Goal: Transaction & Acquisition: Download file/media

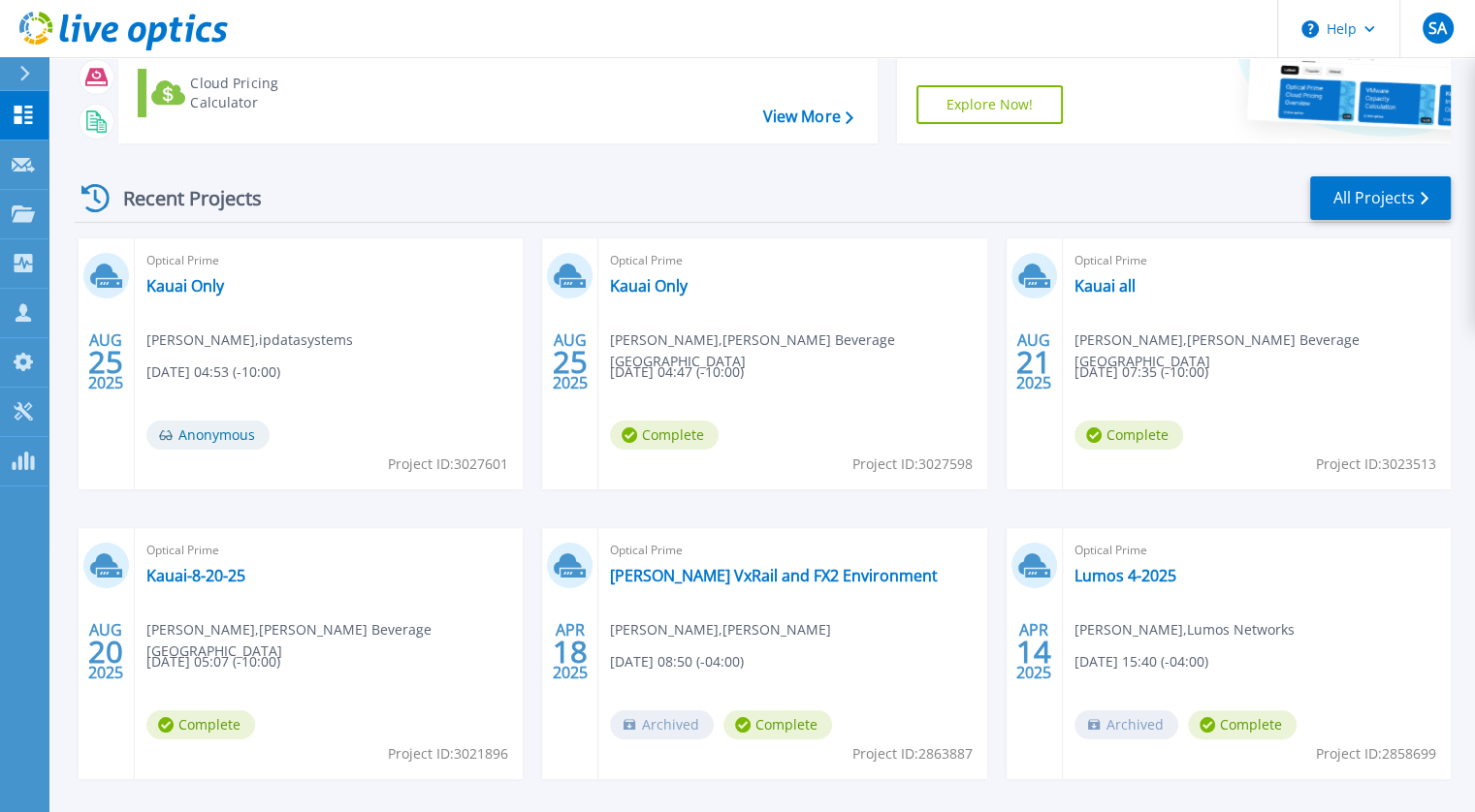
scroll to position [260, 0]
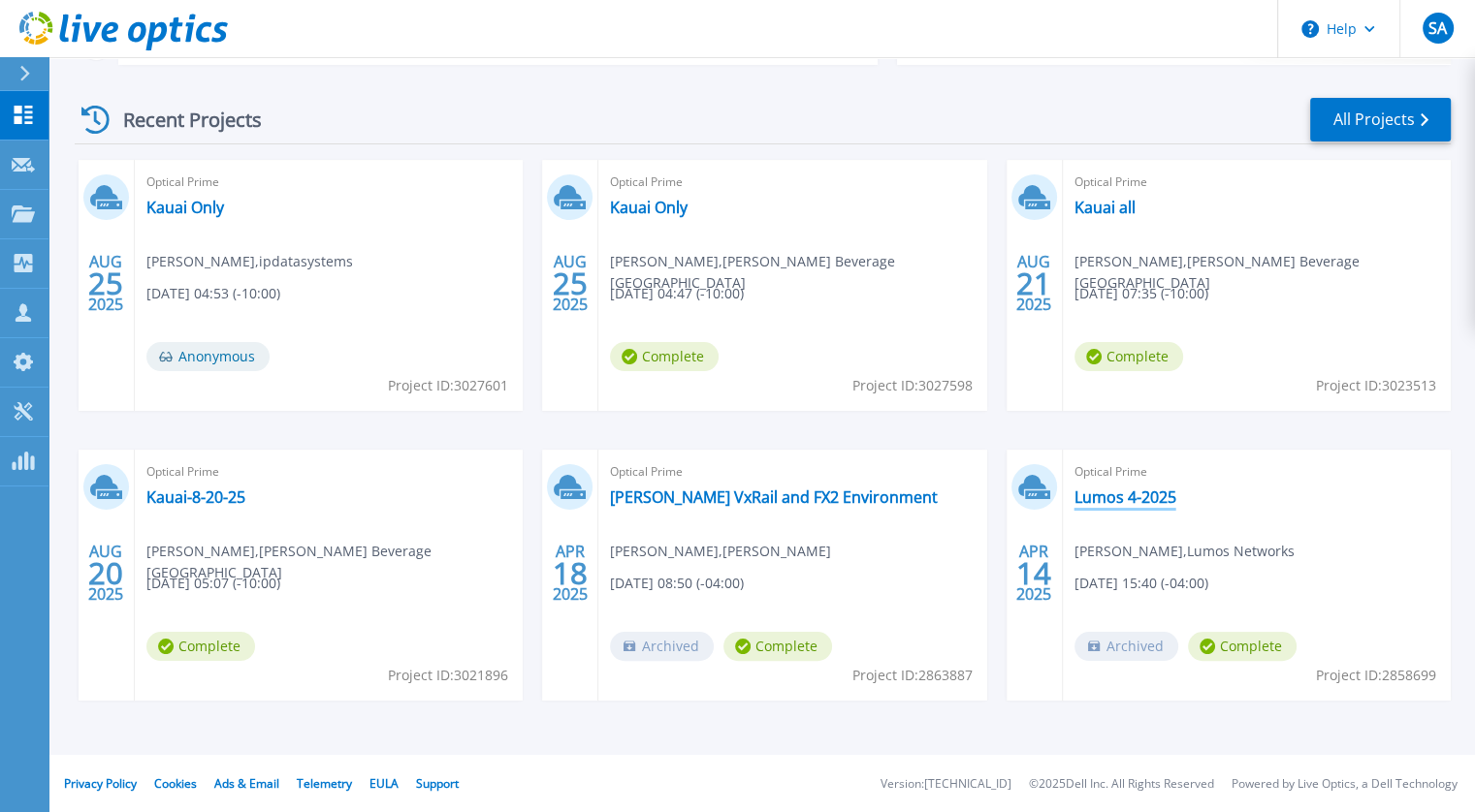
click at [1100, 493] on link "Lumos 4-2025" at bounding box center [1125, 497] width 102 height 20
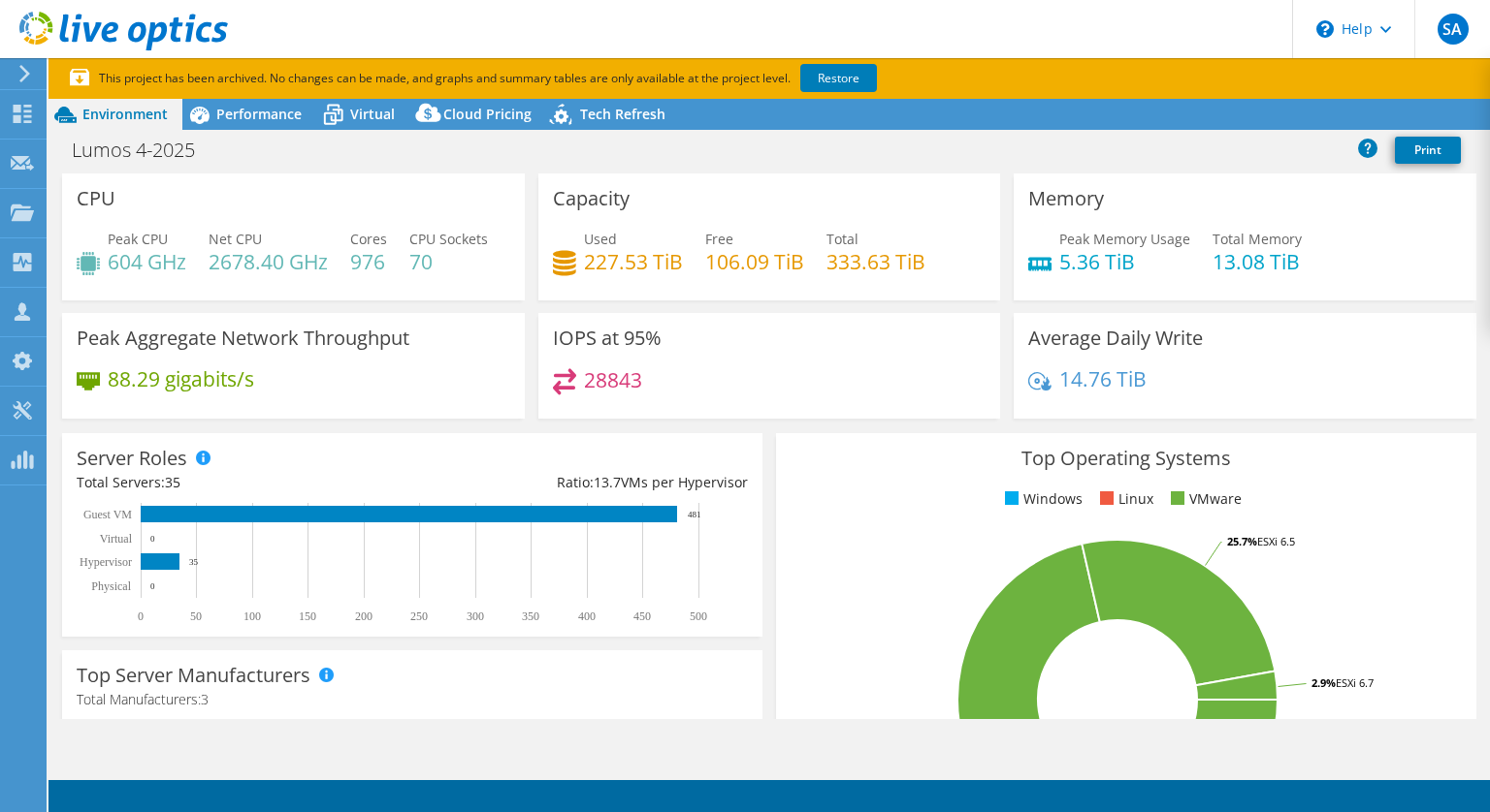
select select "USD"
click at [236, 117] on span "Performance" at bounding box center [259, 114] width 85 height 19
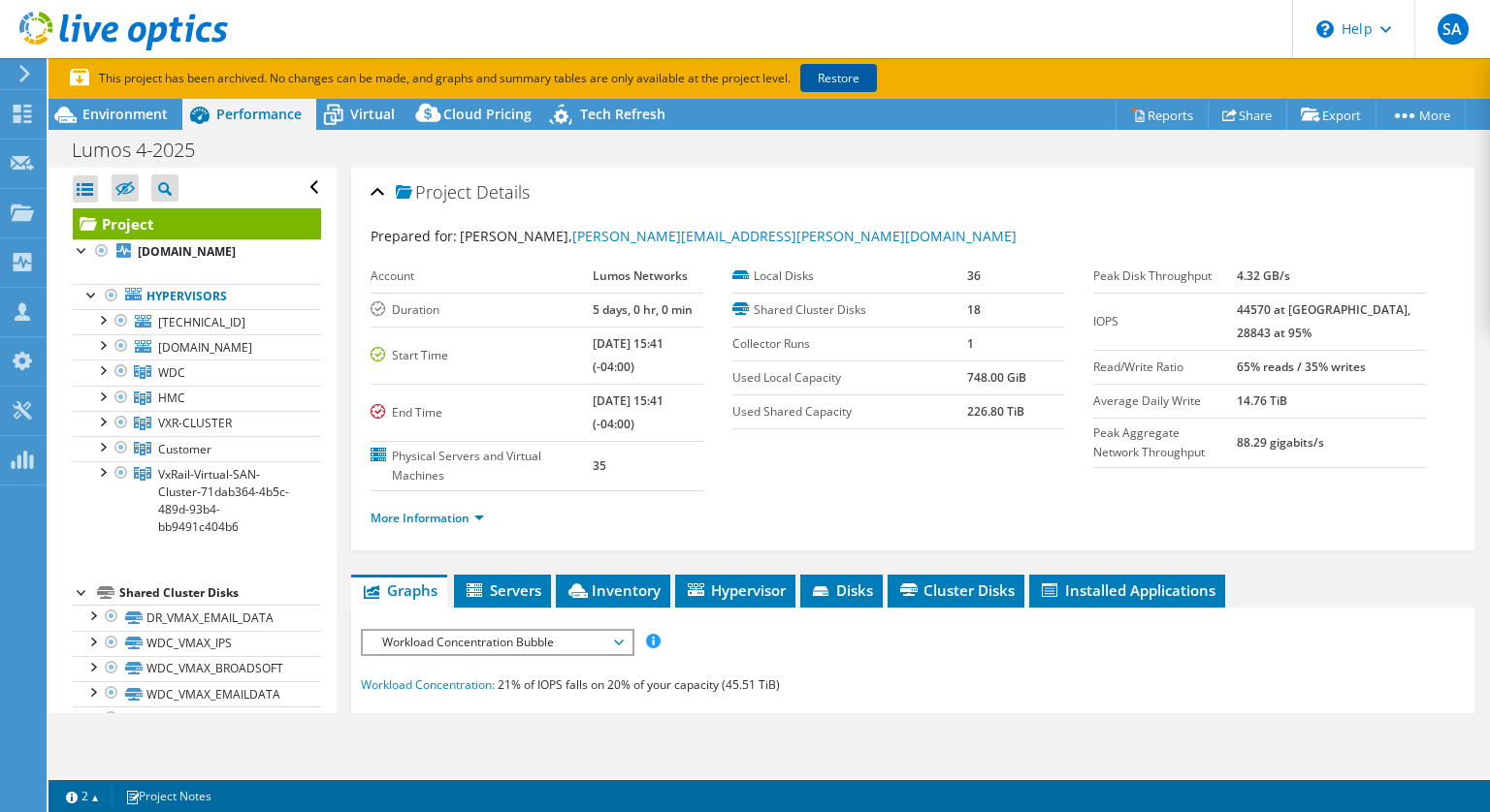
click at [835, 69] on link "Restore" at bounding box center [838, 78] width 76 height 28
click at [835, 69] on p "This project has been archived. No changes can be made, and graphs and summary …" at bounding box center [544, 79] width 950 height 22
click at [21, 119] on use at bounding box center [23, 114] width 19 height 19
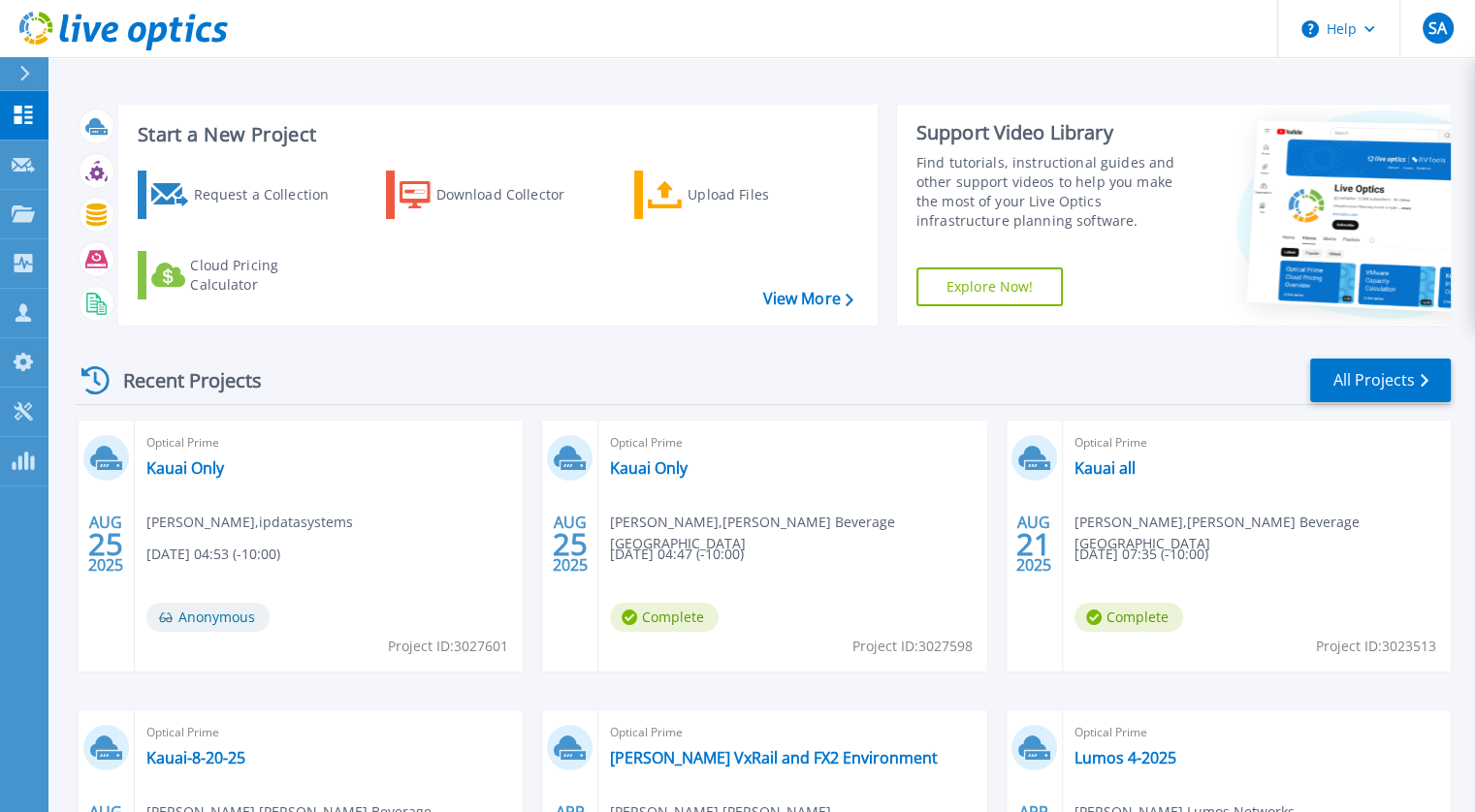
scroll to position [260, 0]
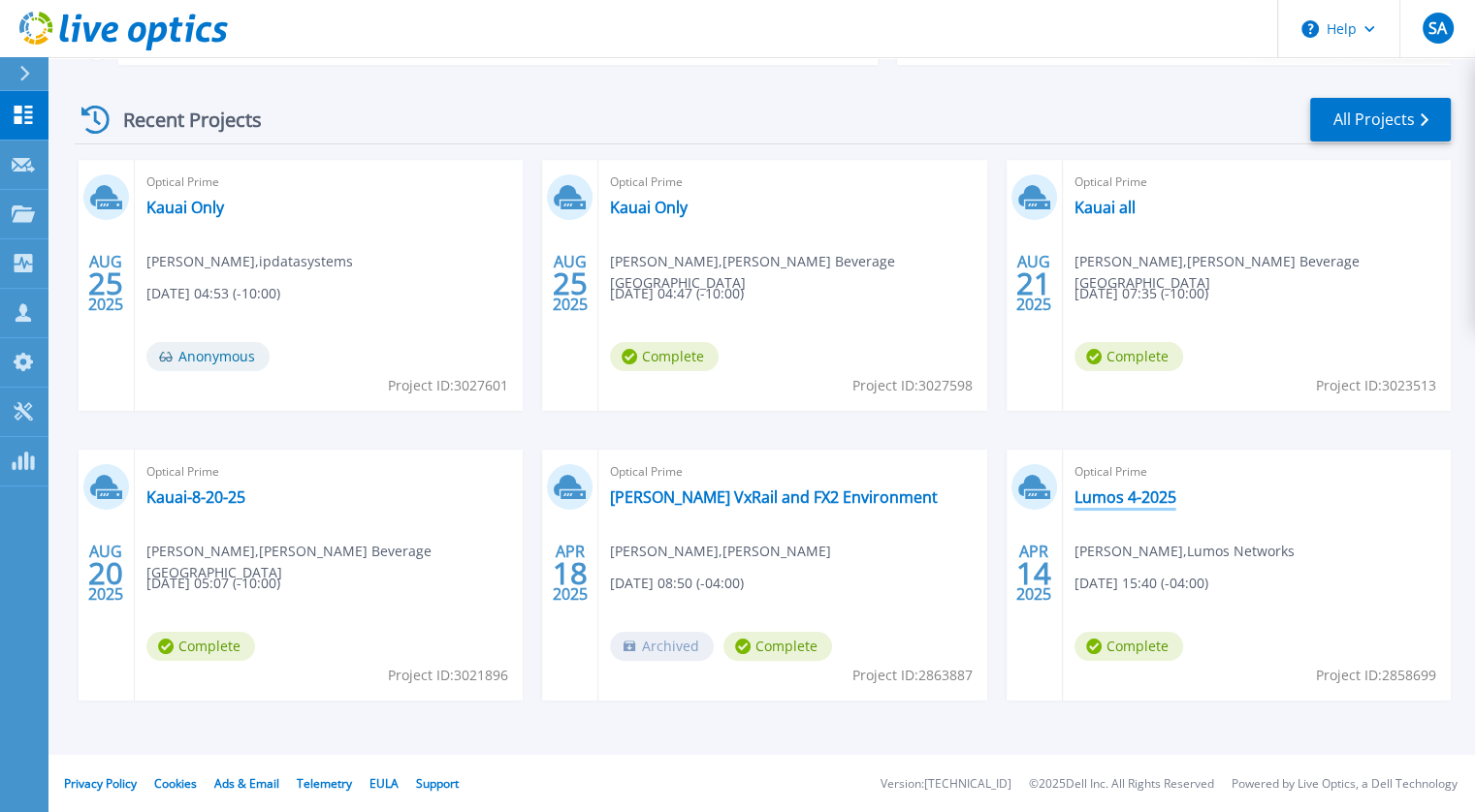
click at [1131, 495] on link "Lumos 4-2025" at bounding box center [1125, 497] width 102 height 20
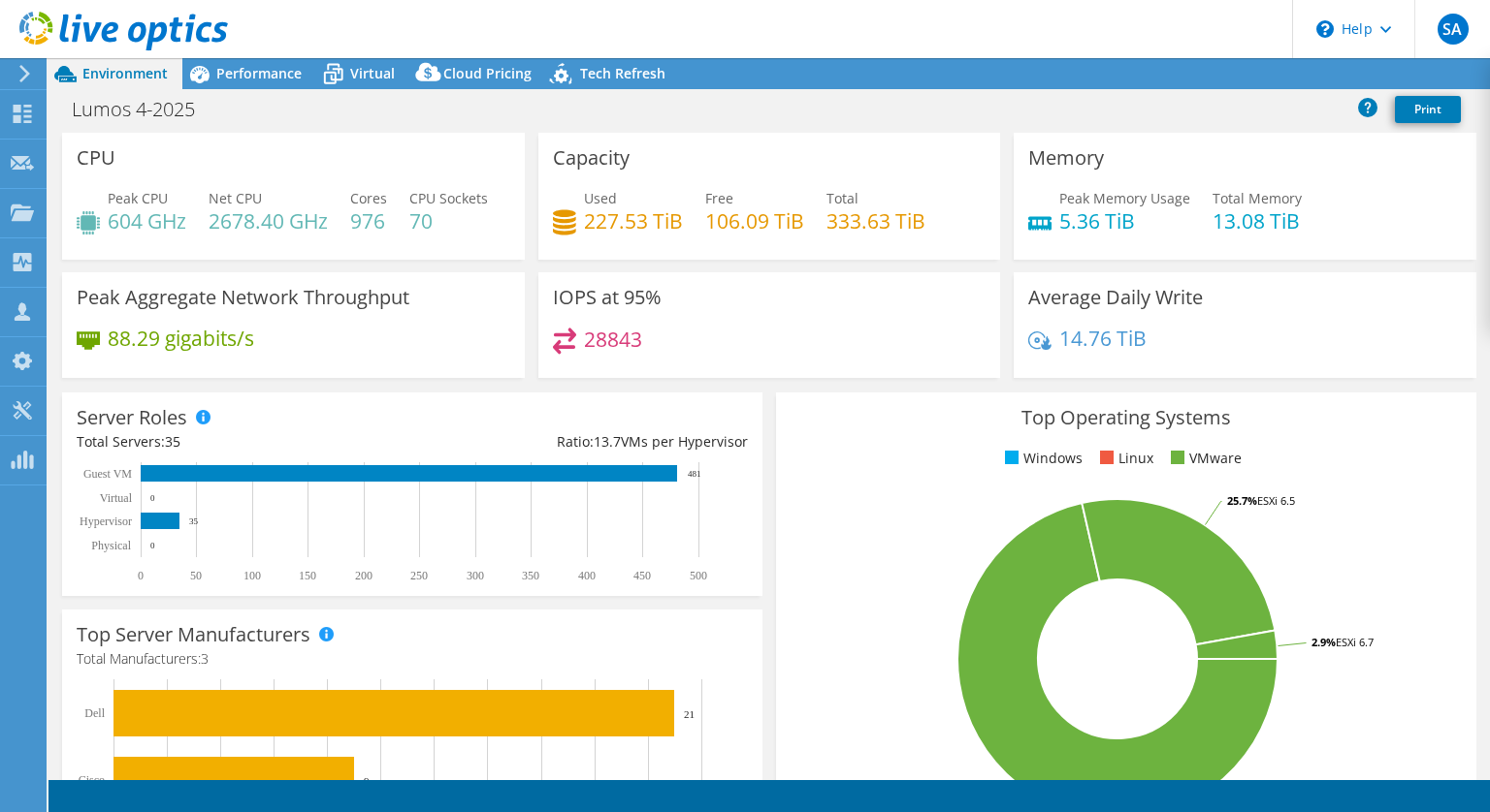
select select "USD"
click at [253, 115] on div "Lumos 4-2025 Print" at bounding box center [769, 109] width 1441 height 36
click at [234, 137] on div "CPU Peak CPU 604 GHz Net CPU 2678.40 GHz Cores 976 CPU Sockets 70" at bounding box center [293, 196] width 463 height 127
click at [254, 77] on span "Performance" at bounding box center [259, 73] width 85 height 19
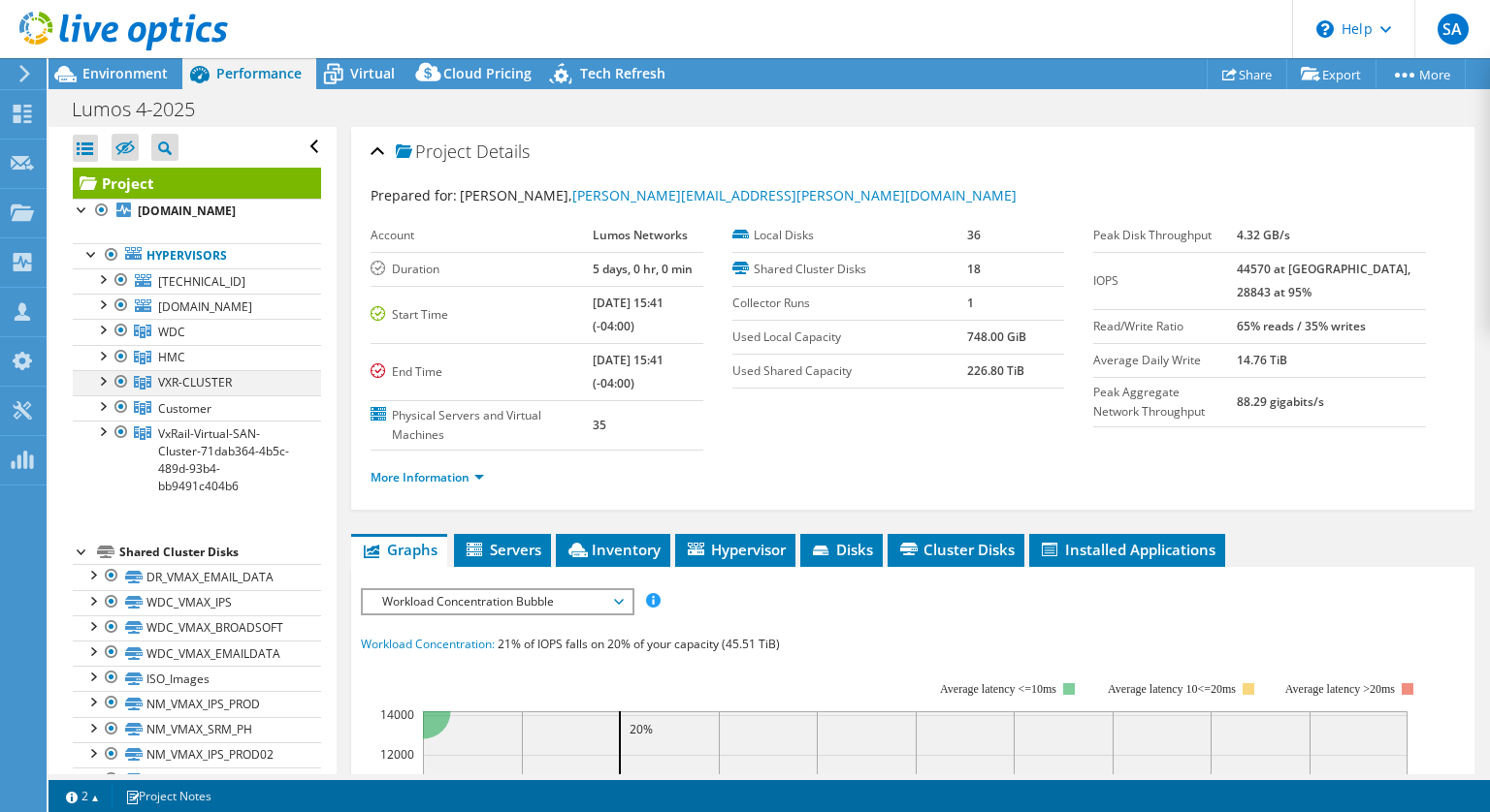
click at [119, 393] on div at bounding box center [122, 381] width 20 height 23
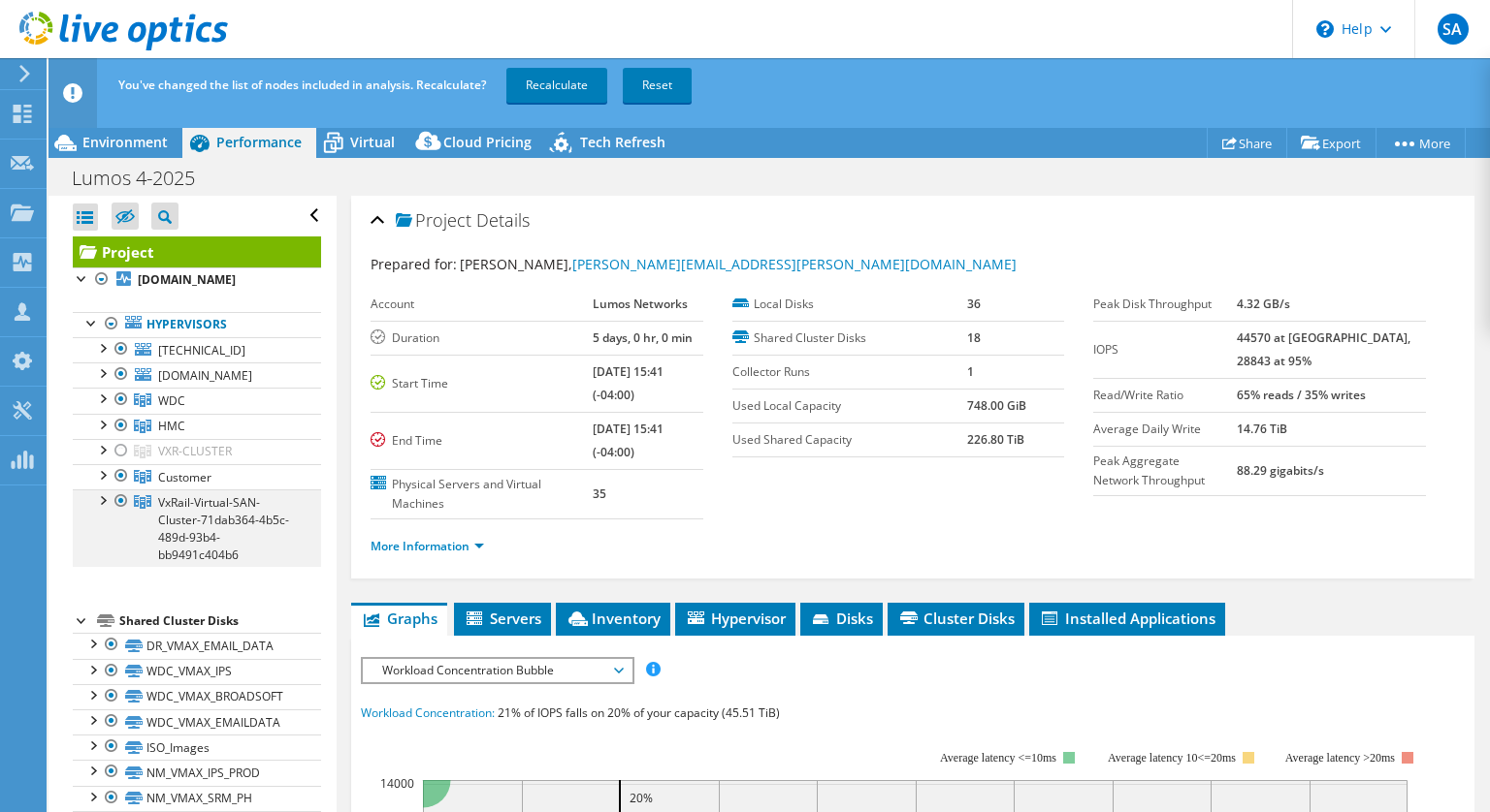
click at [122, 512] on div at bounding box center [122, 500] width 20 height 23
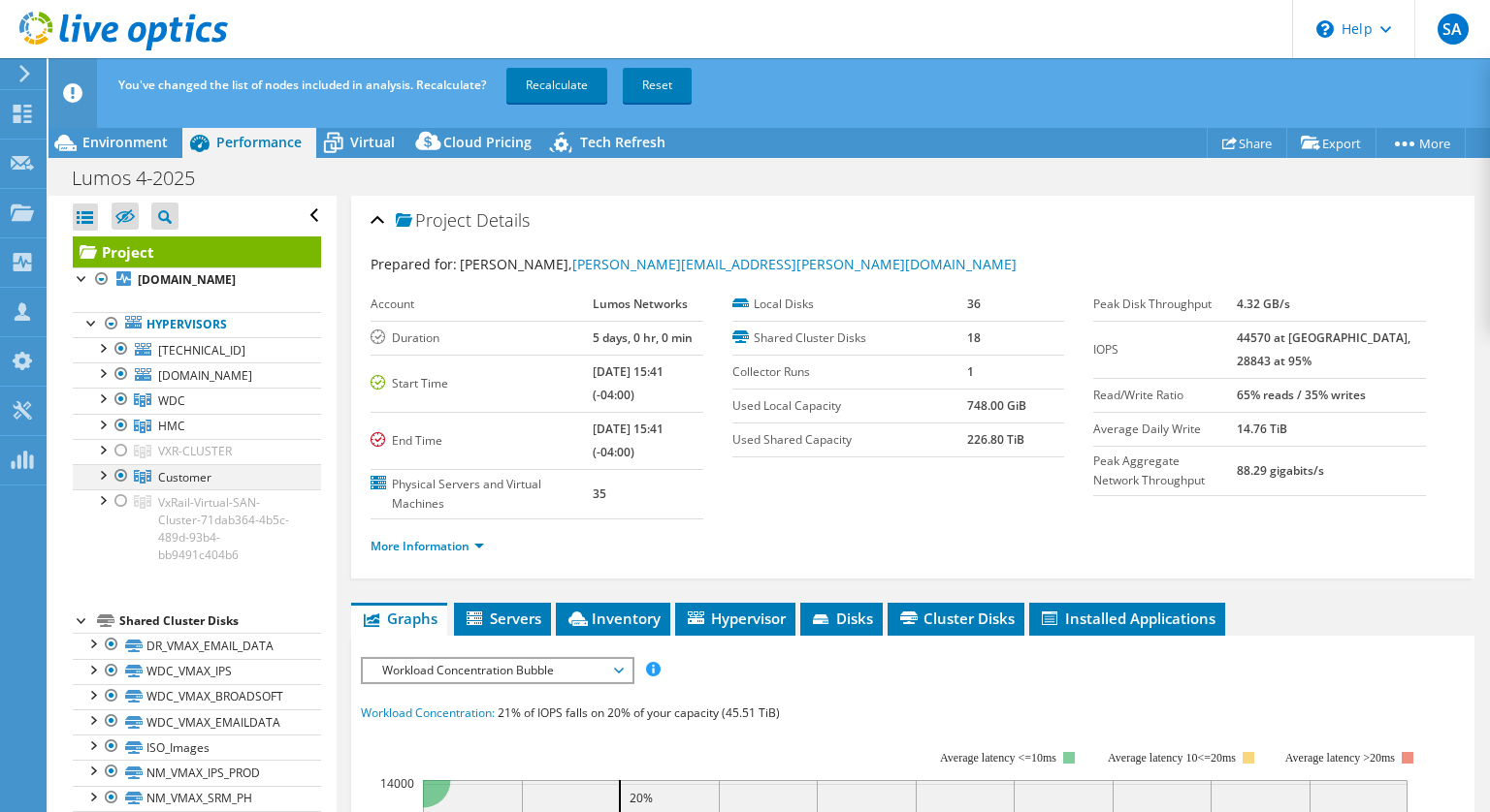
click at [102, 483] on div at bounding box center [102, 474] width 20 height 20
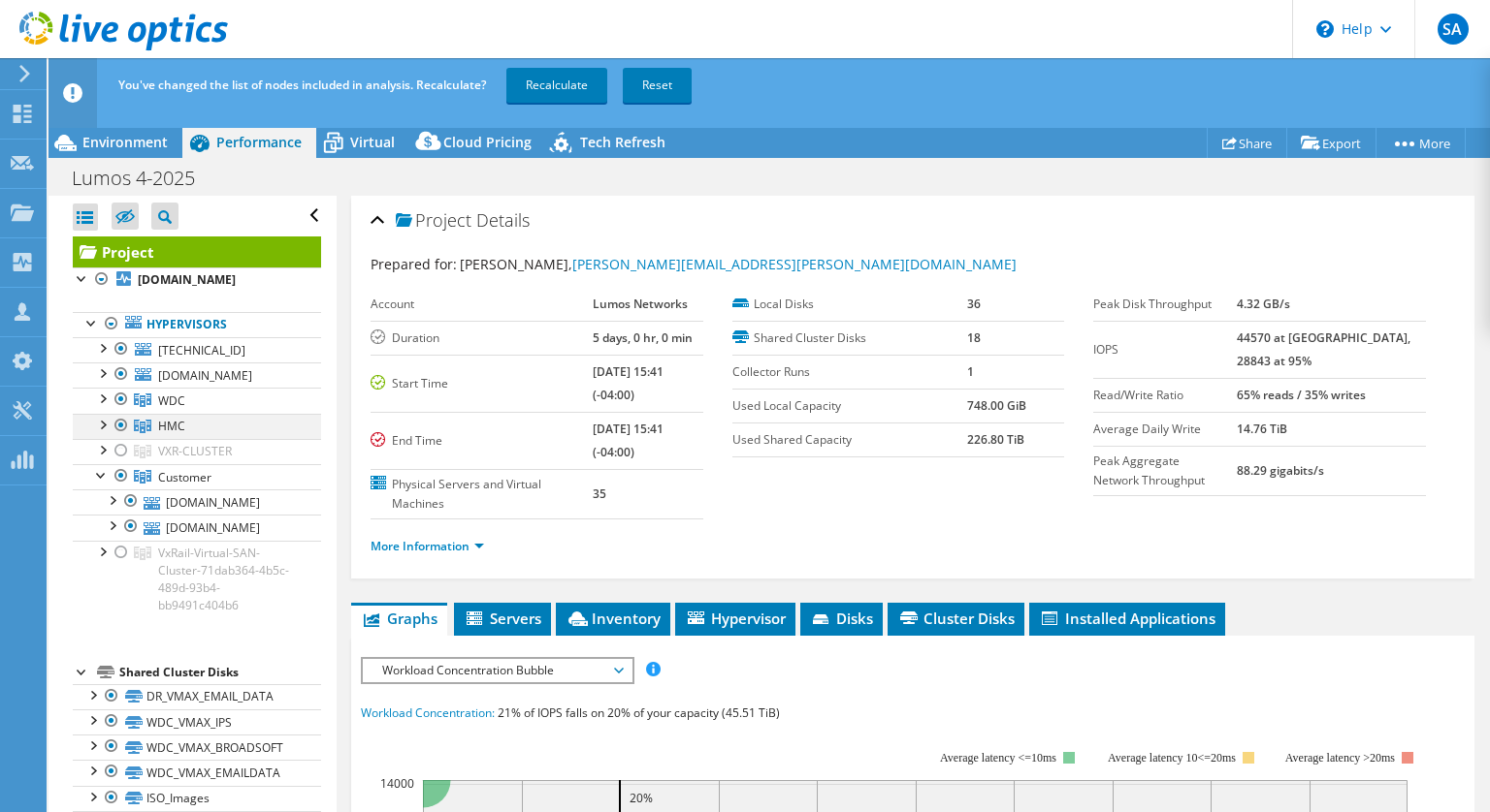
click at [97, 434] on div at bounding box center [102, 424] width 20 height 20
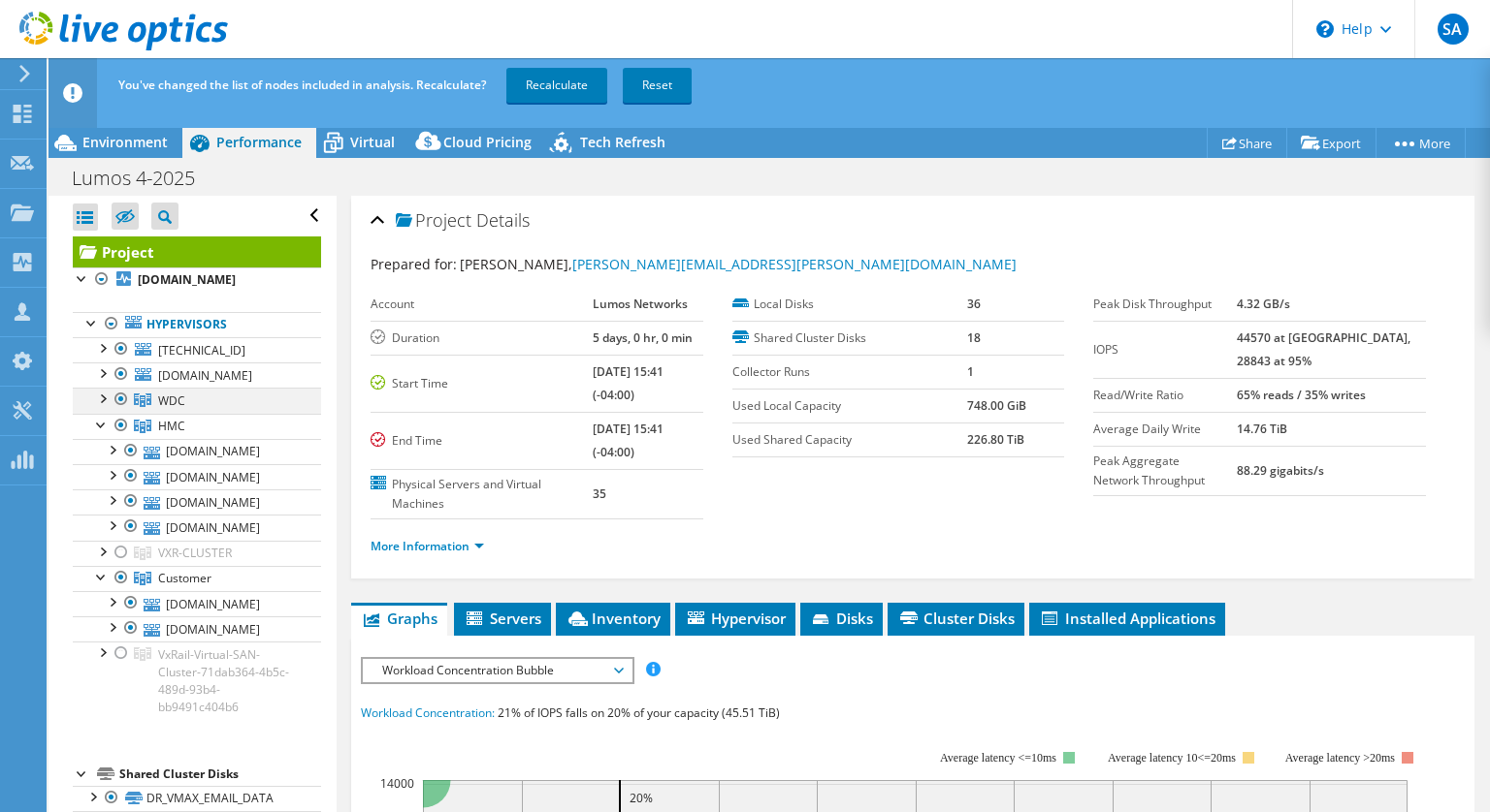
click at [105, 407] on div at bounding box center [102, 398] width 20 height 20
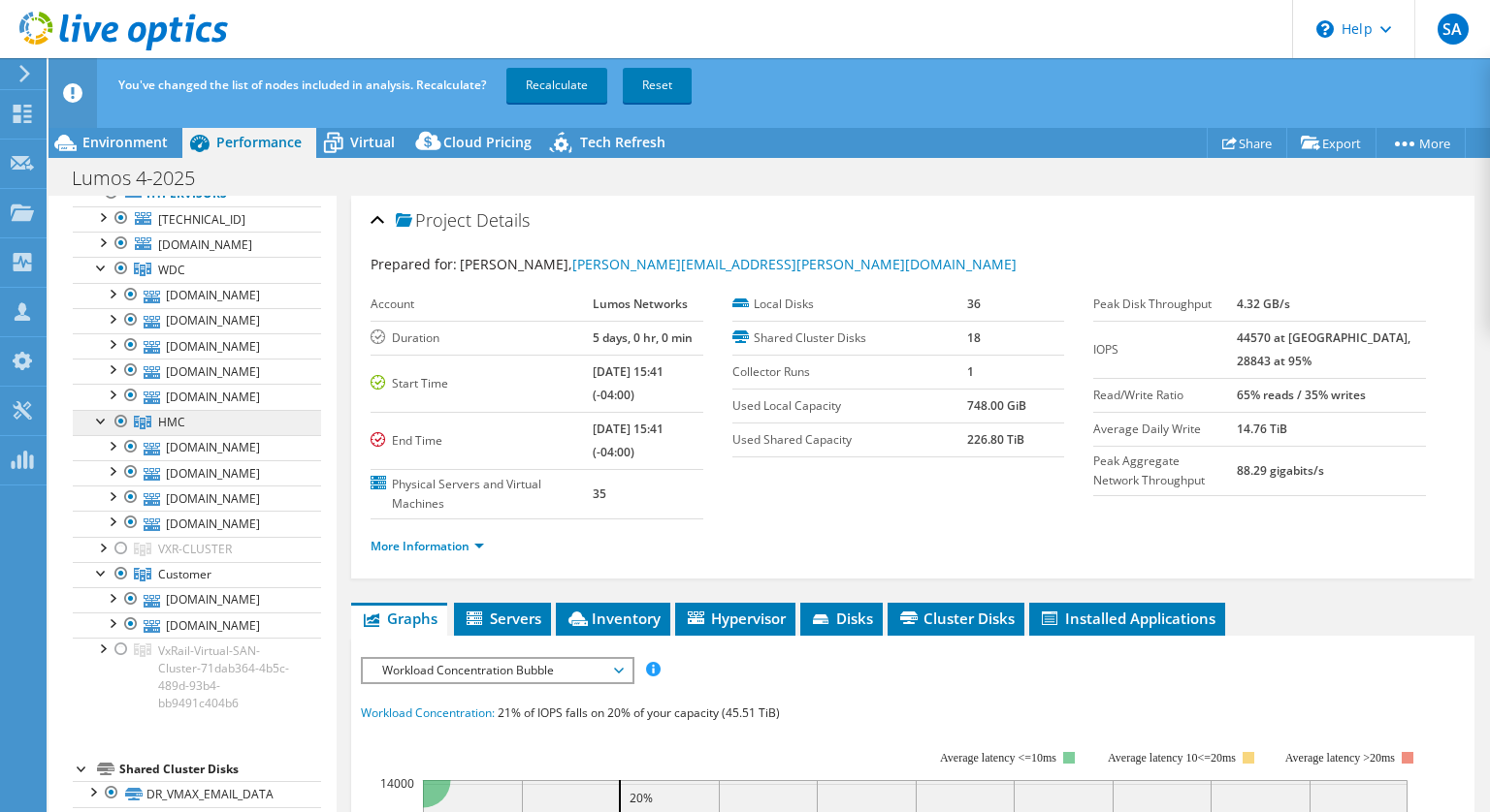
scroll to position [132, 0]
click at [98, 429] on div at bounding box center [102, 419] width 20 height 20
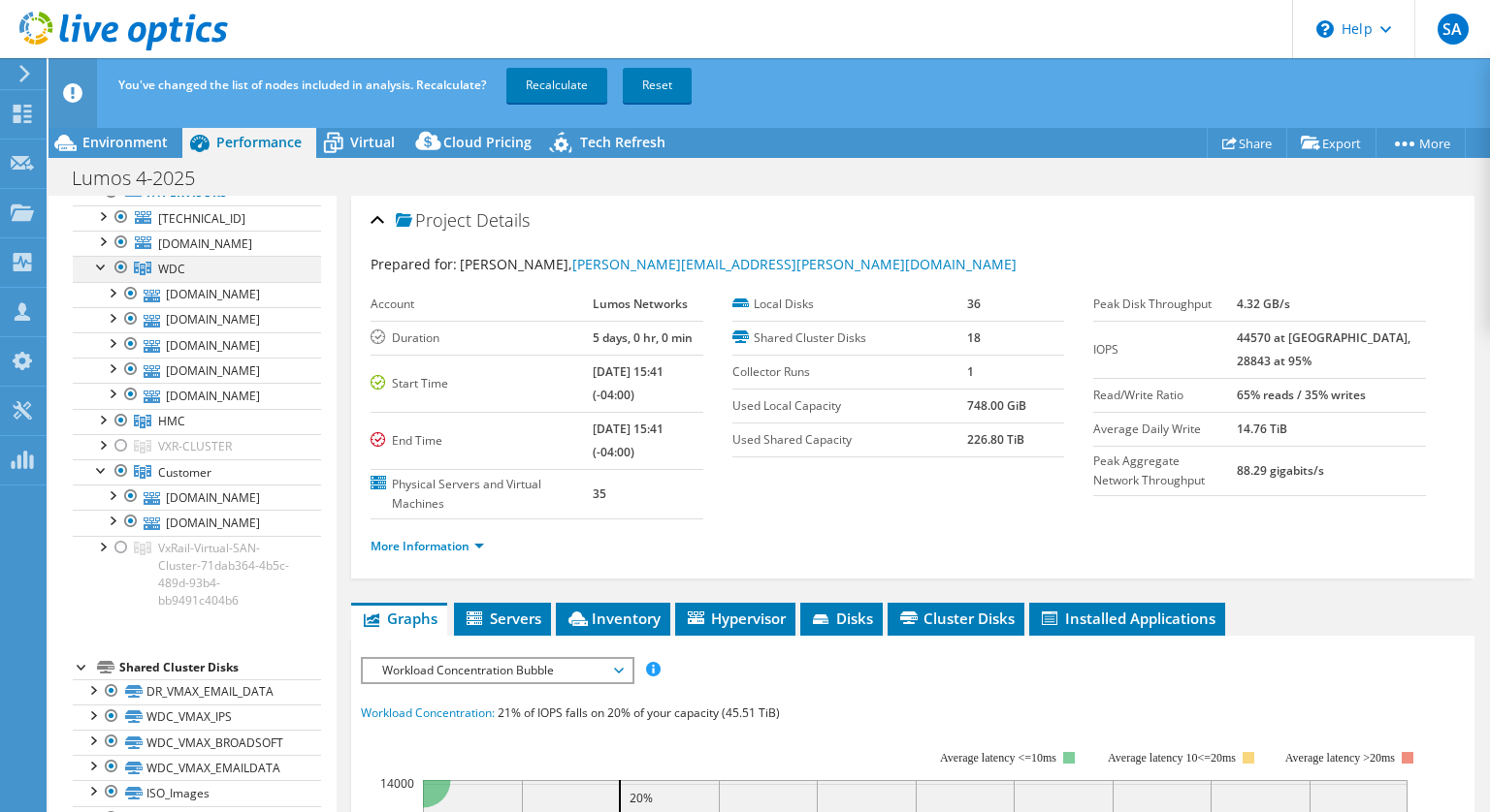
click at [101, 275] on div at bounding box center [102, 265] width 20 height 20
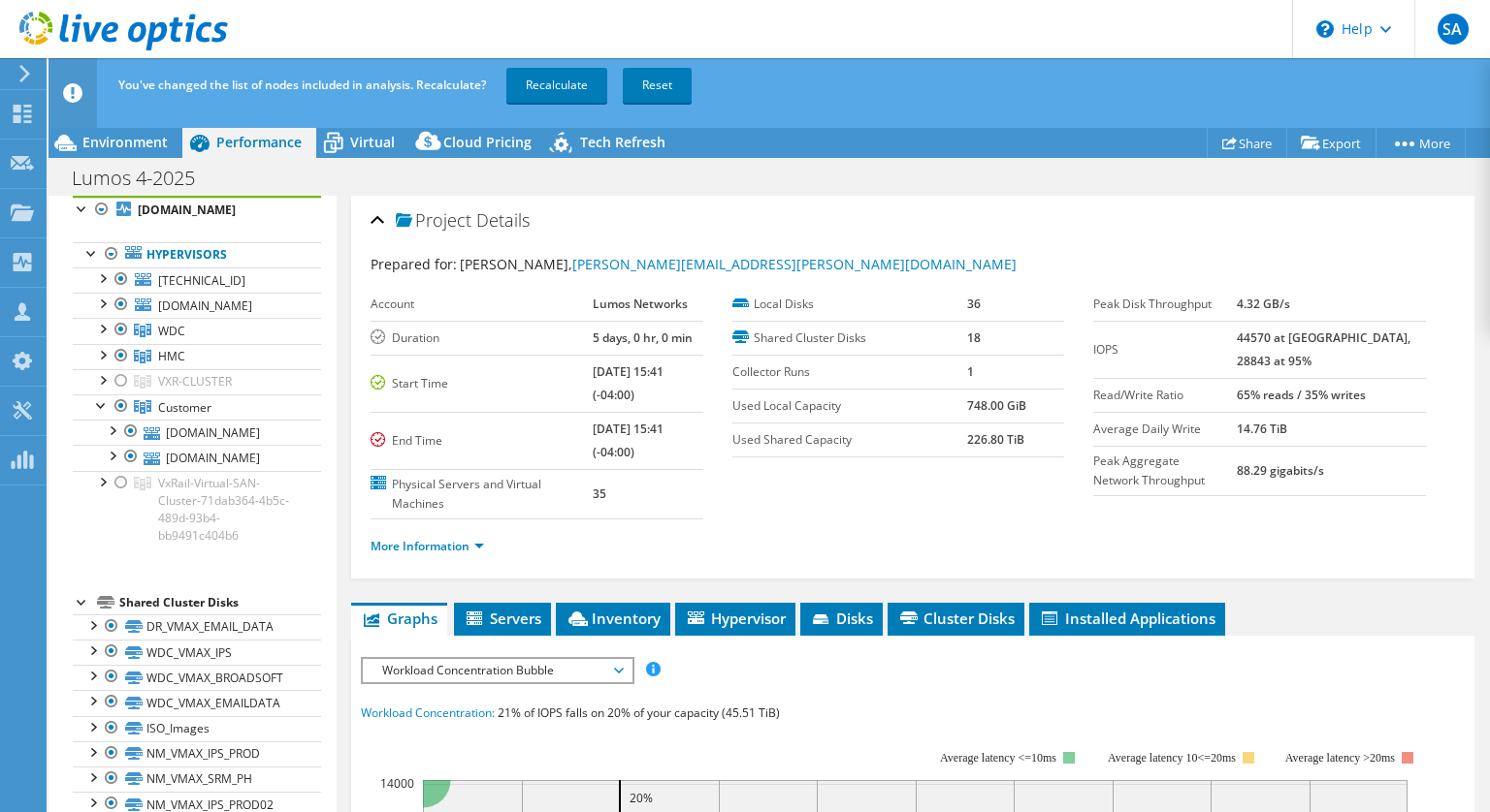
scroll to position [65, 0]
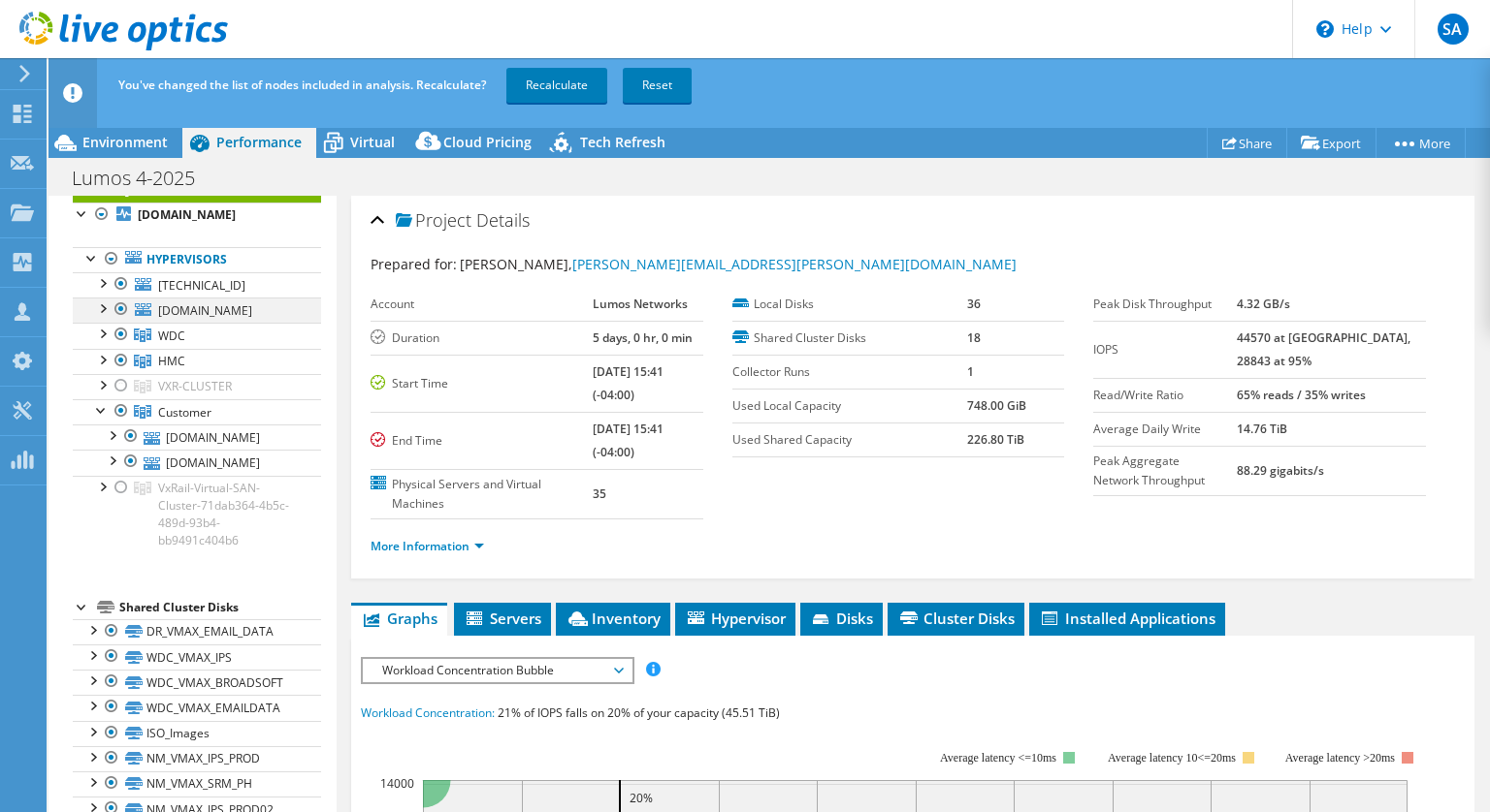
click at [105, 306] on div at bounding box center [102, 308] width 20 height 20
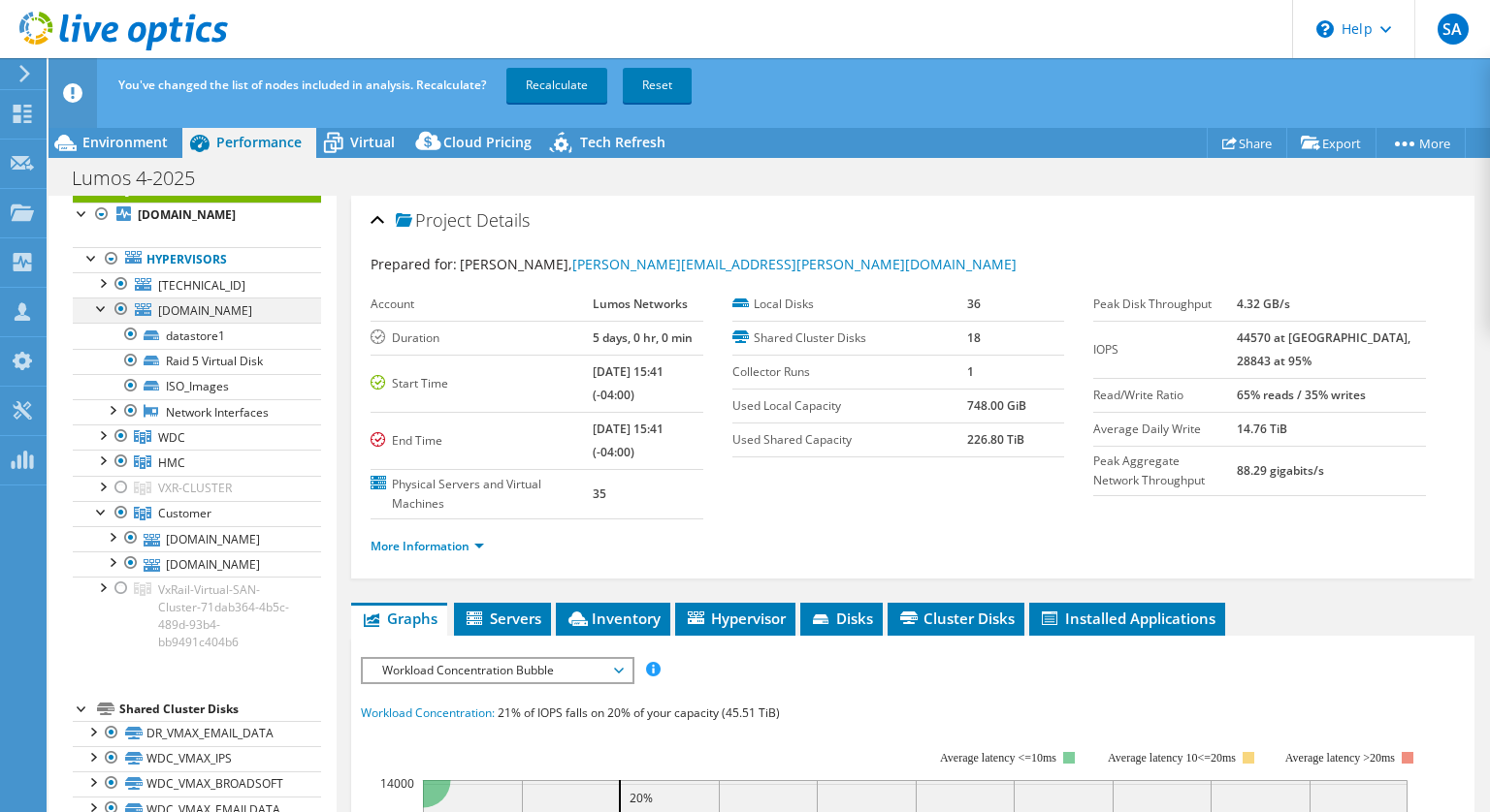
click at [105, 313] on div at bounding box center [102, 308] width 20 height 20
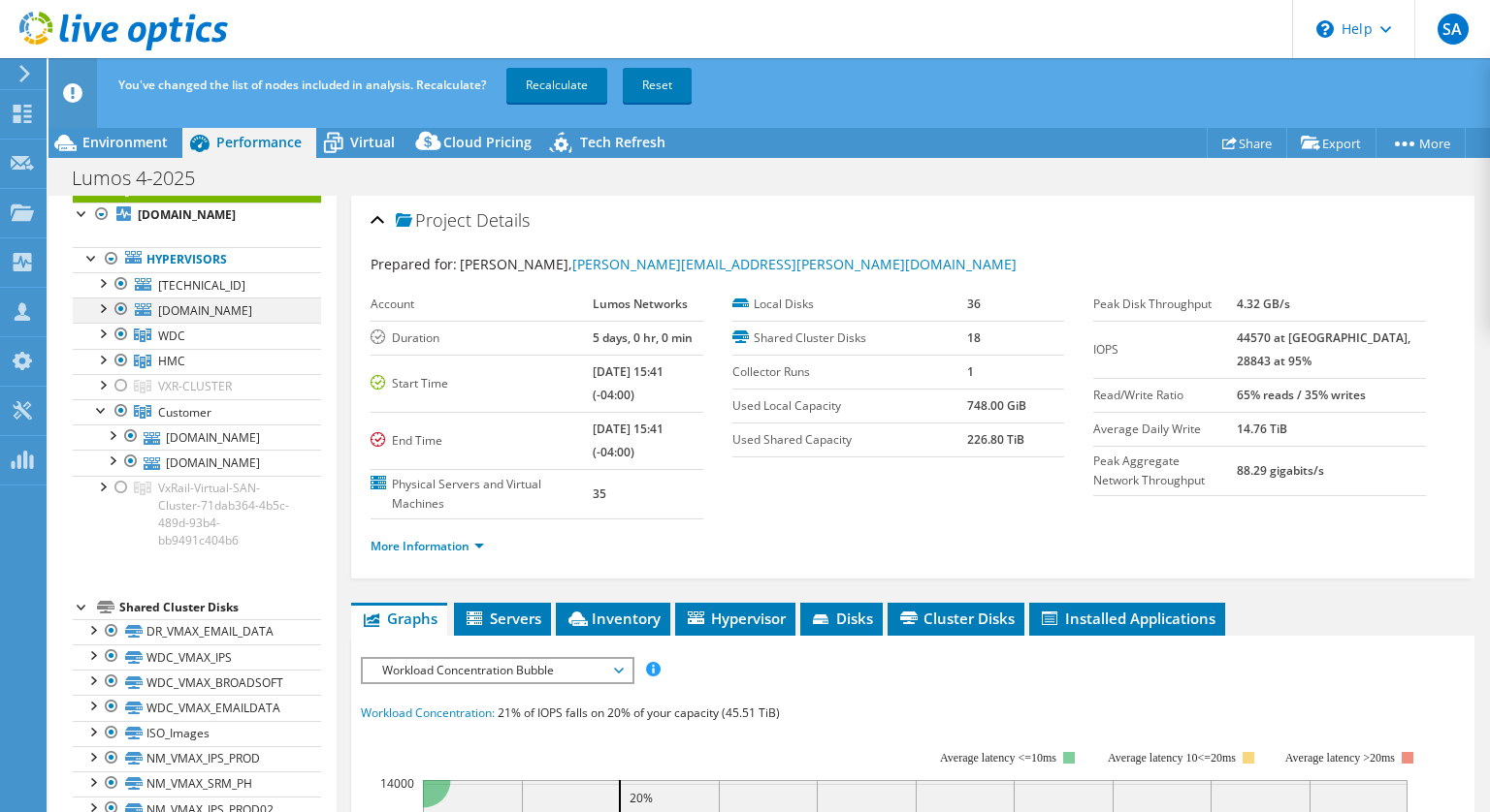
click at [116, 305] on div at bounding box center [122, 309] width 20 height 23
click at [102, 281] on div at bounding box center [102, 282] width 20 height 20
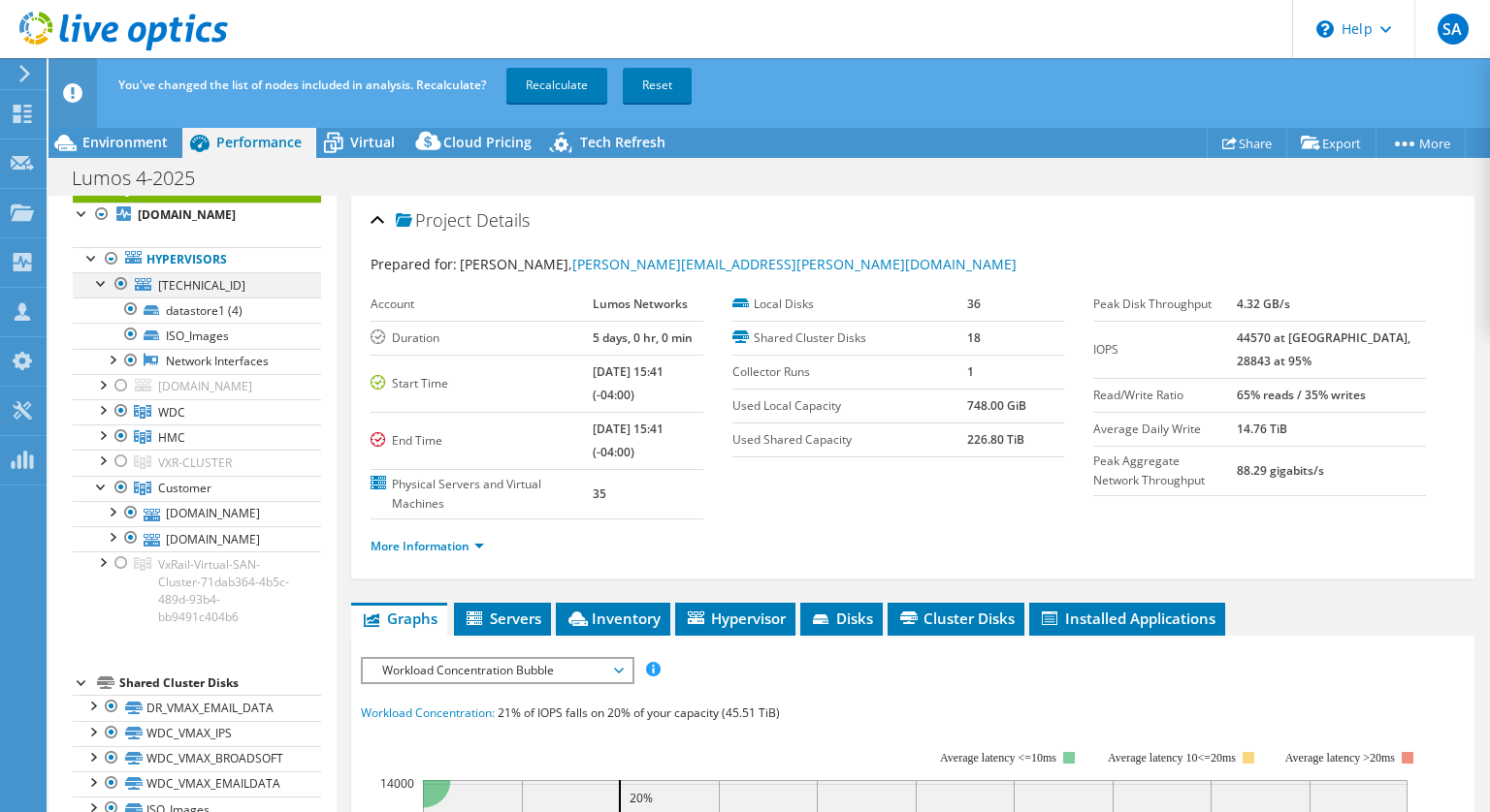
click at [102, 281] on div at bounding box center [102, 282] width 20 height 20
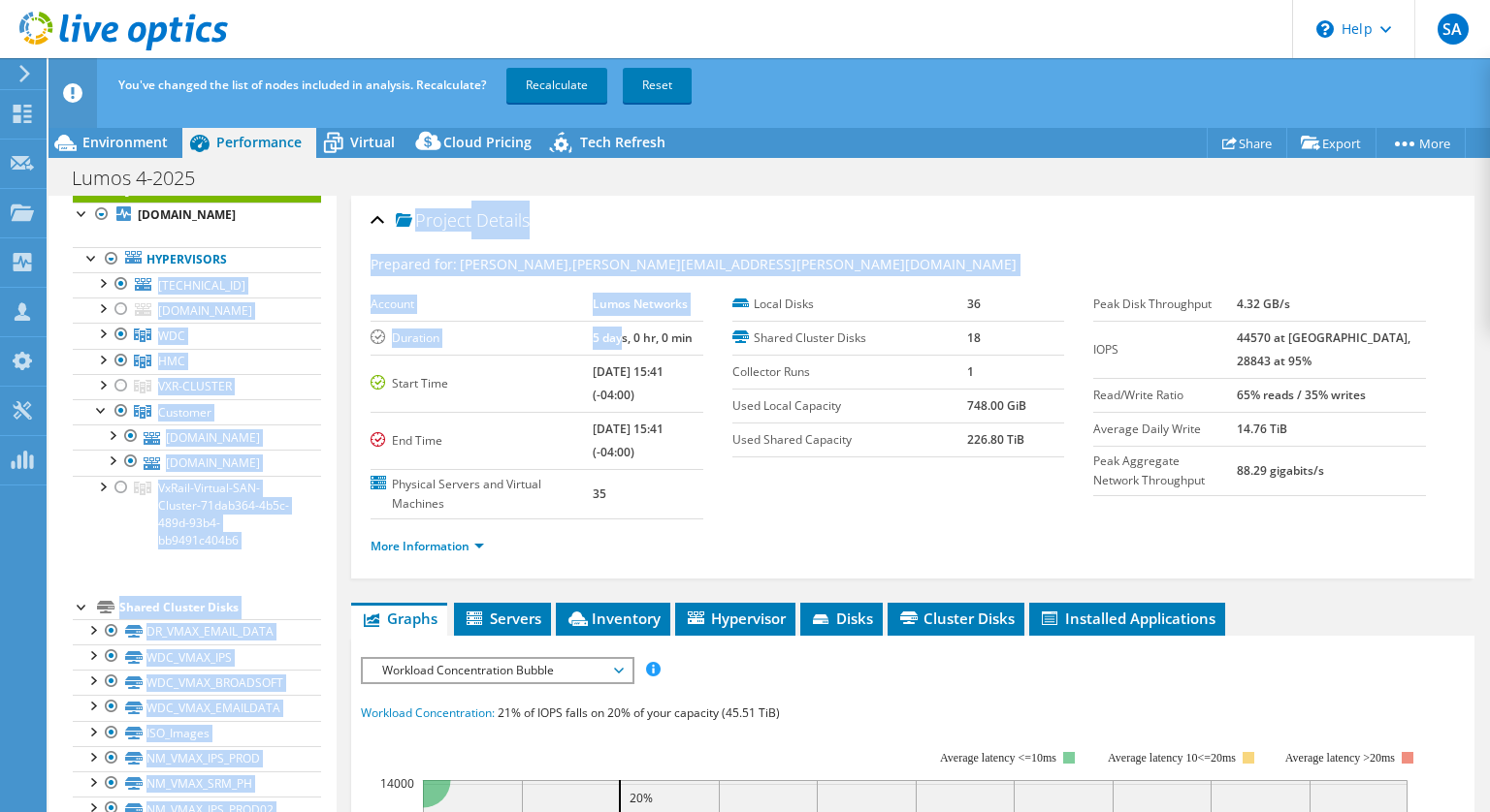
drag, startPoint x: 66, startPoint y: 292, endPoint x: 842, endPoint y: 439, distance: 789.8
click at [842, 439] on div "Open All Close All Hide Excluded Nodes Project Tree Filter" at bounding box center [769, 520] width 1441 height 648
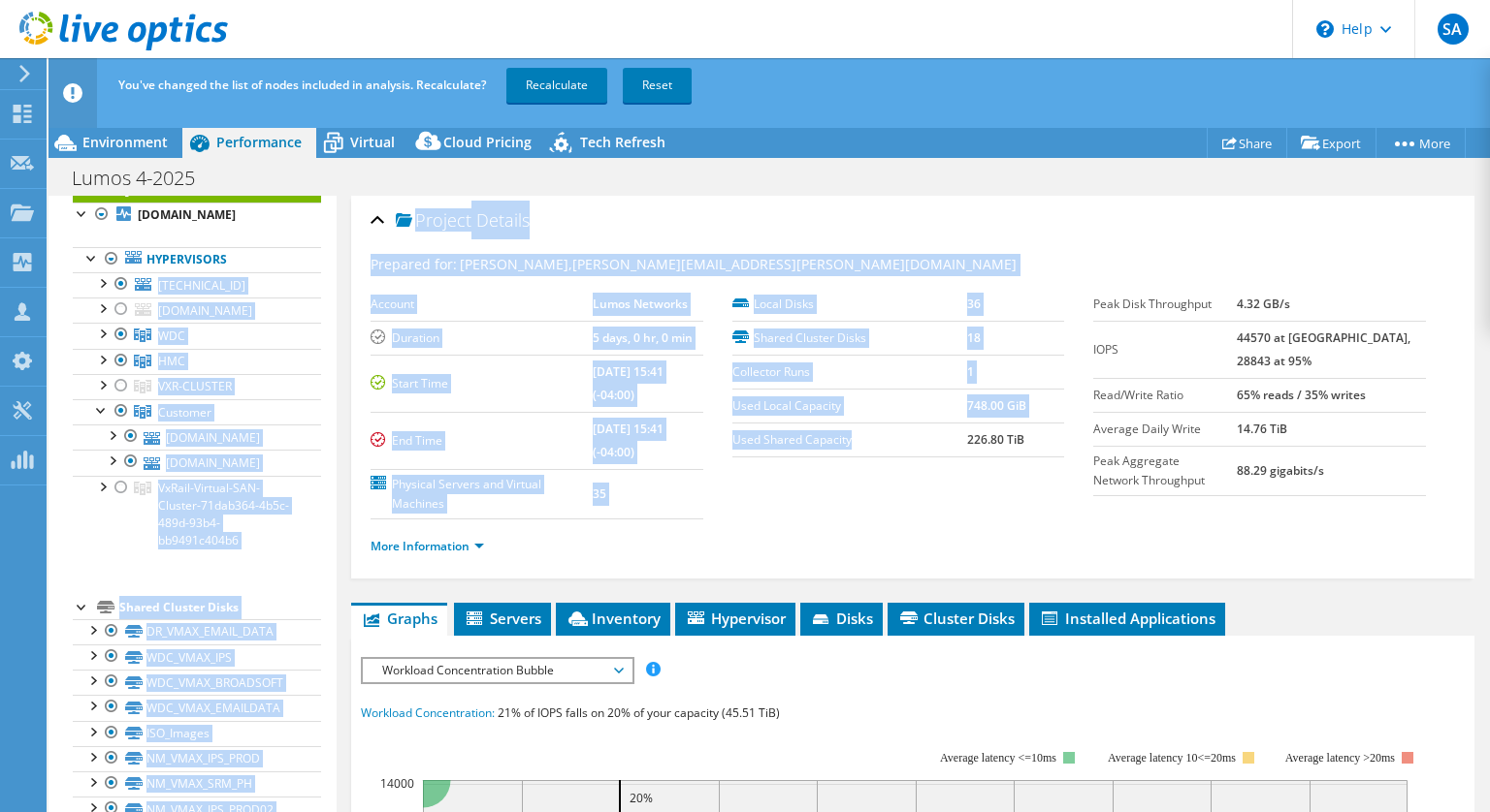
click at [987, 507] on section "Account Lumos Networks Duration 5 days, 0 hr, 0 min Start Time [DATE] 15:41 (-0…" at bounding box center [731, 404] width 722 height 232
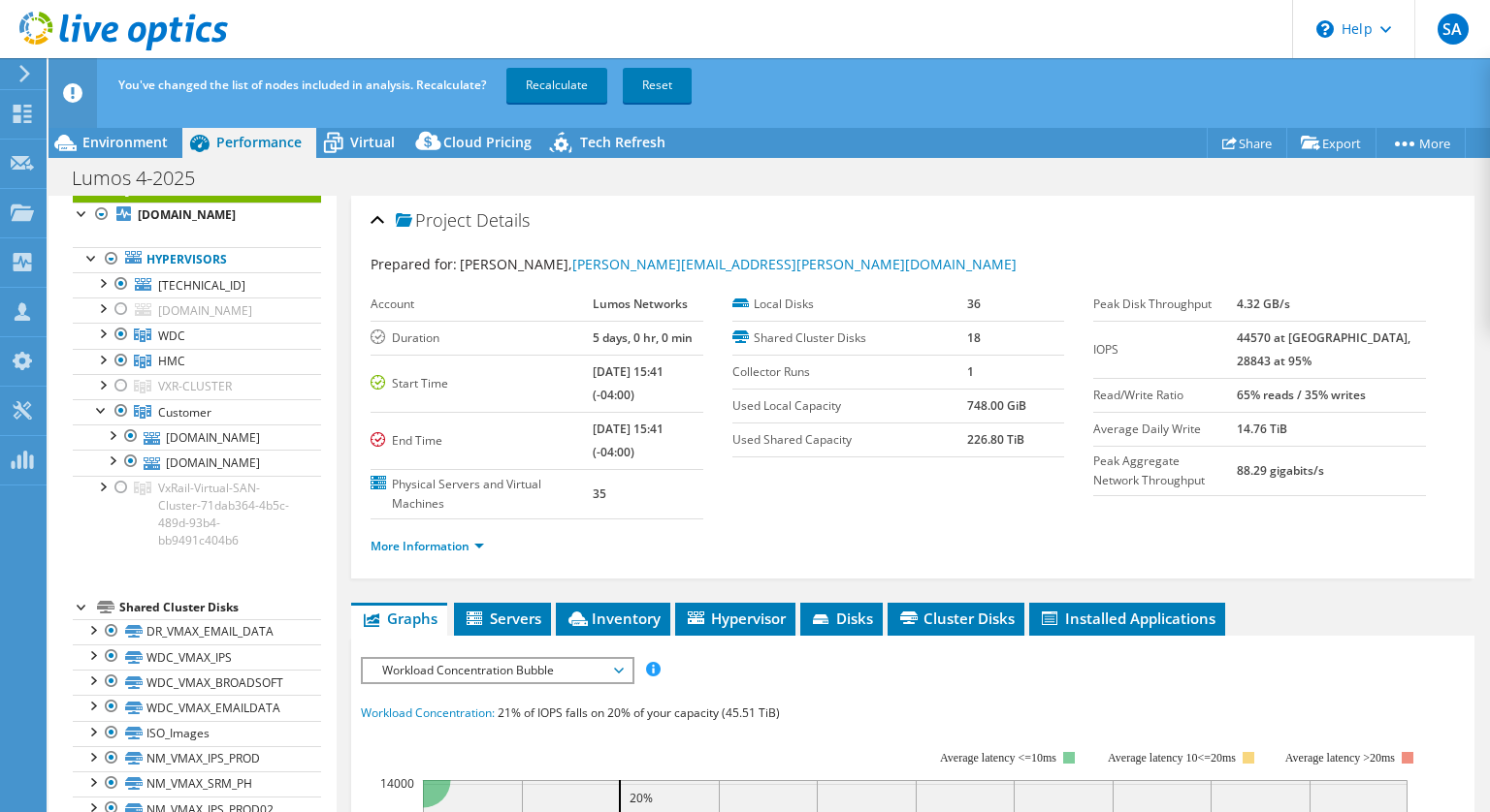
click at [885, 488] on section "Account Lumos Networks Duration 5 days, 0 hr, 0 min Start Time [DATE] 15:41 (-0…" at bounding box center [731, 404] width 722 height 232
click at [106, 343] on div at bounding box center [102, 333] width 20 height 20
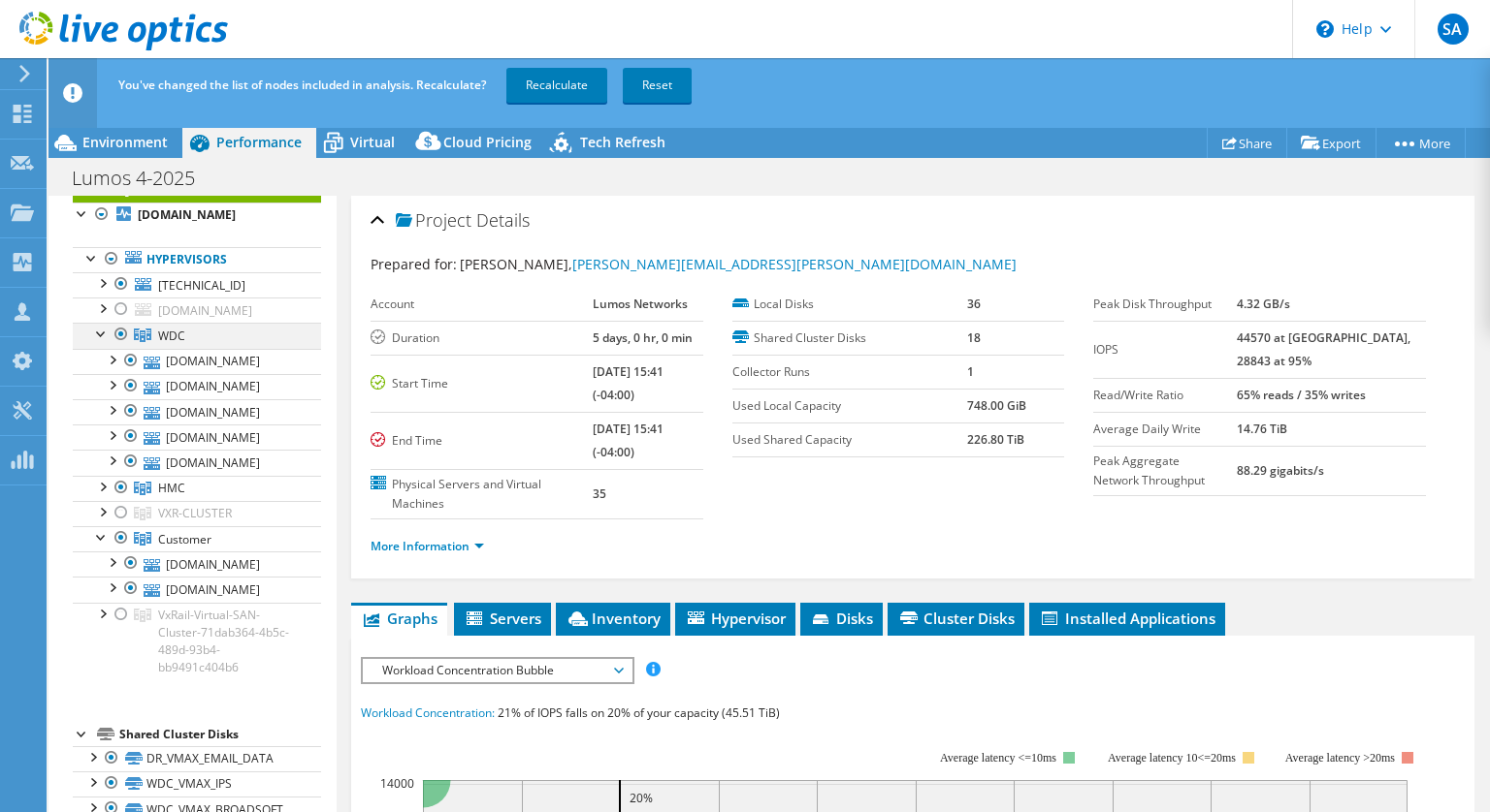
click at [97, 343] on div at bounding box center [102, 333] width 20 height 20
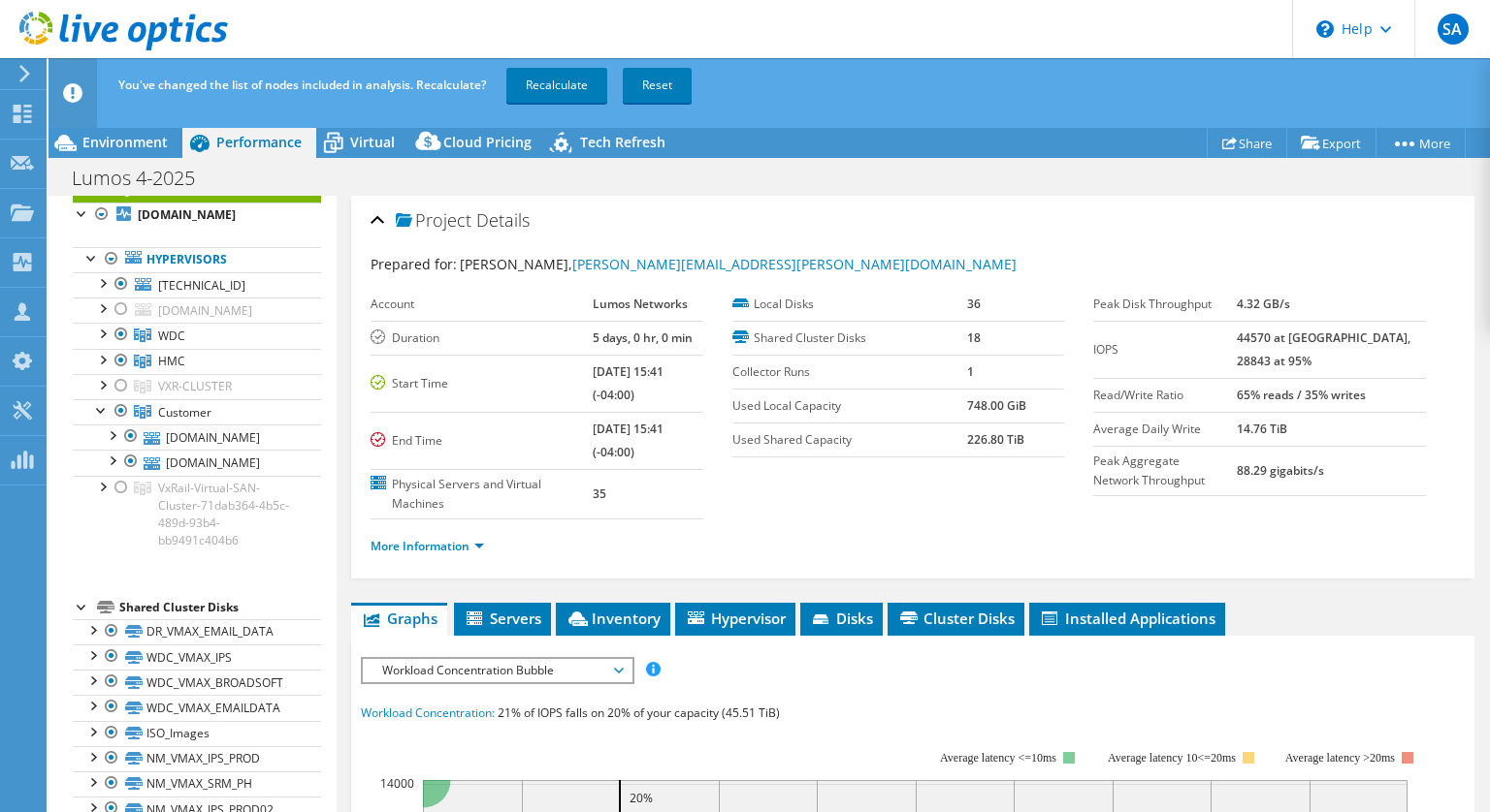
click at [934, 183] on div "Lumos 4-2025 Print" at bounding box center [769, 178] width 1441 height 36
click at [176, 285] on span "[TECHNICAL_ID]" at bounding box center [202, 285] width 87 height 17
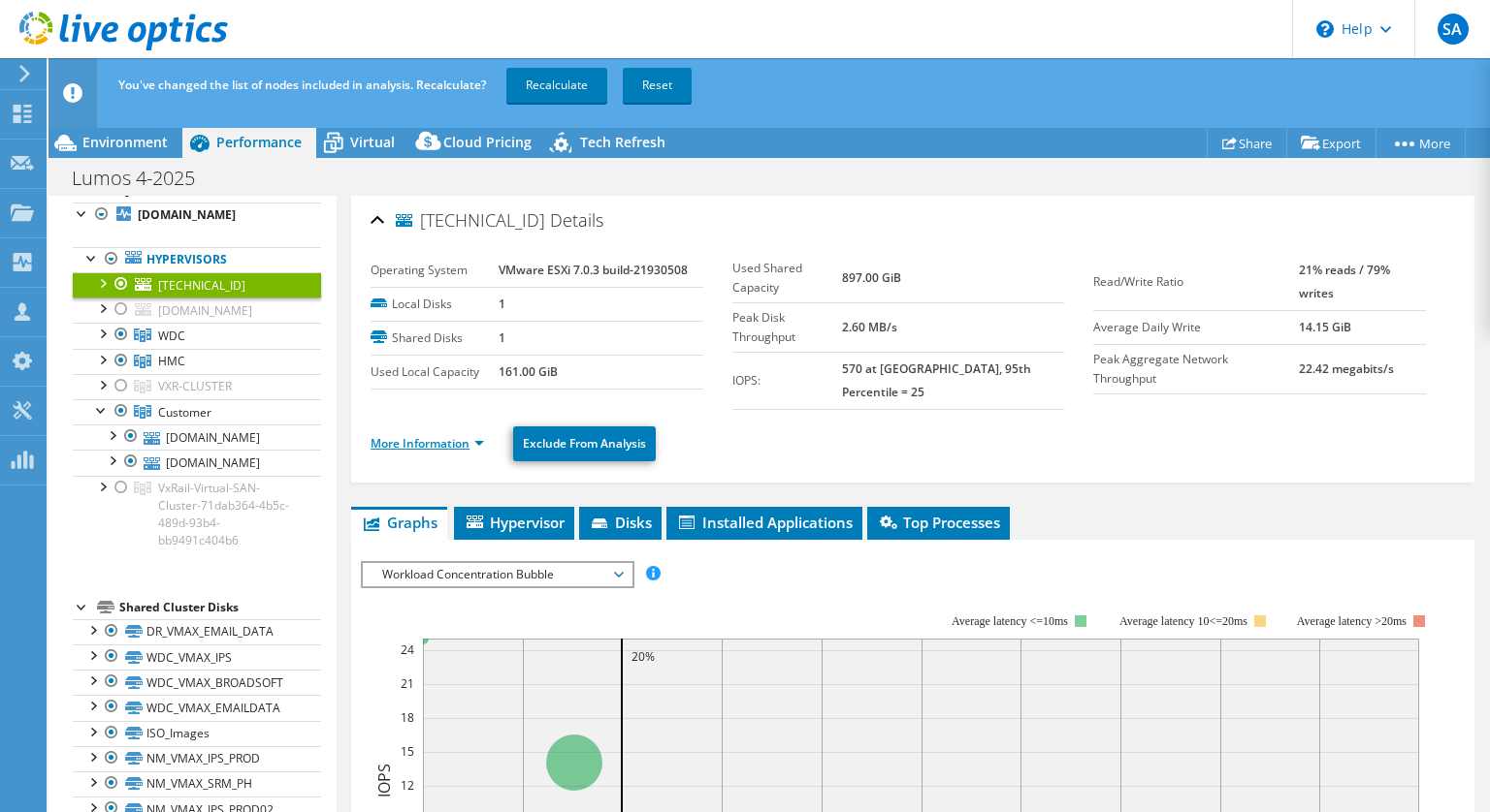
click at [415, 436] on link "More Information" at bounding box center [427, 444] width 114 height 17
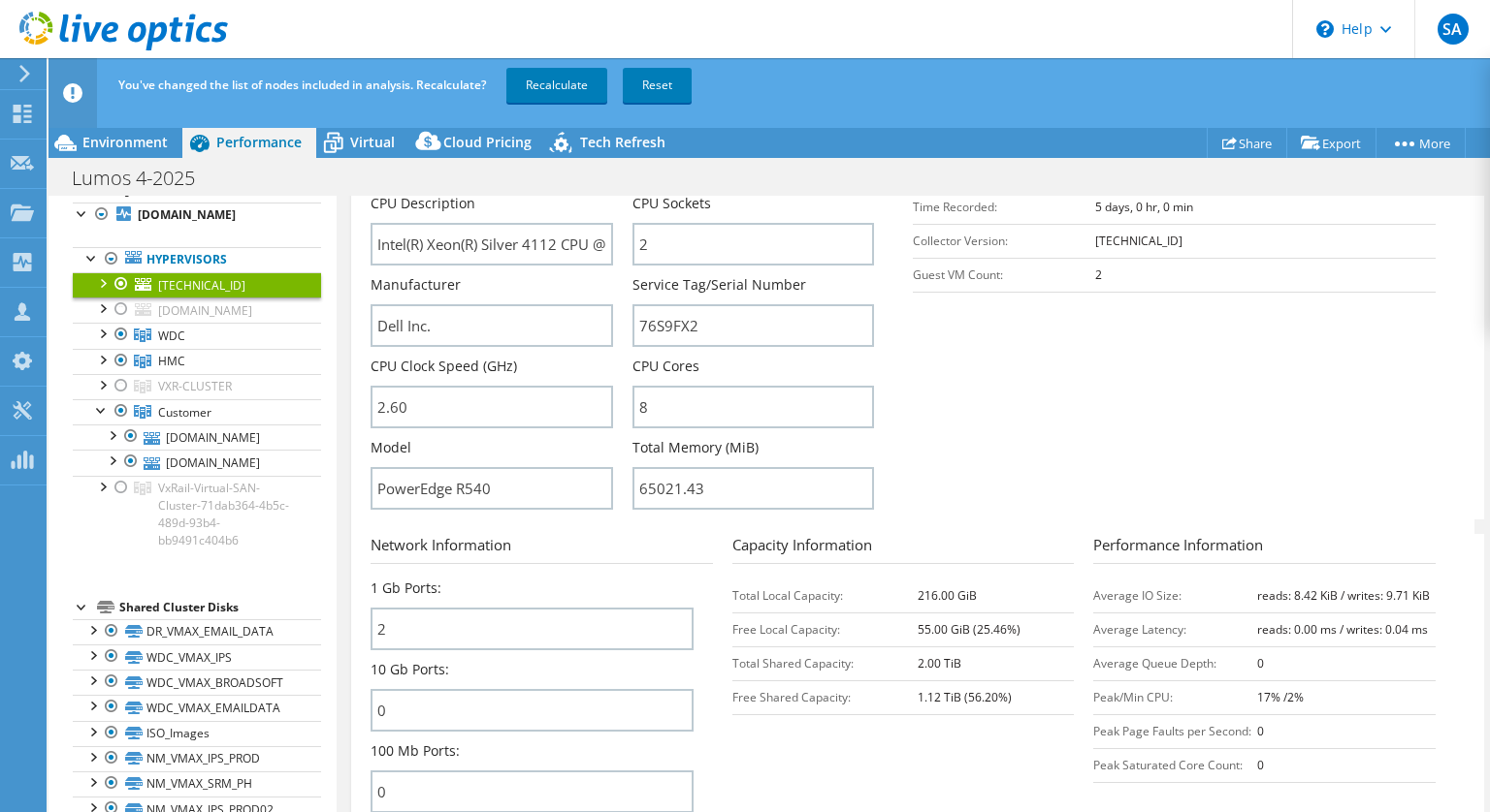
scroll to position [427, 0]
click at [117, 397] on div at bounding box center [122, 385] width 20 height 23
click at [103, 393] on div at bounding box center [102, 384] width 20 height 20
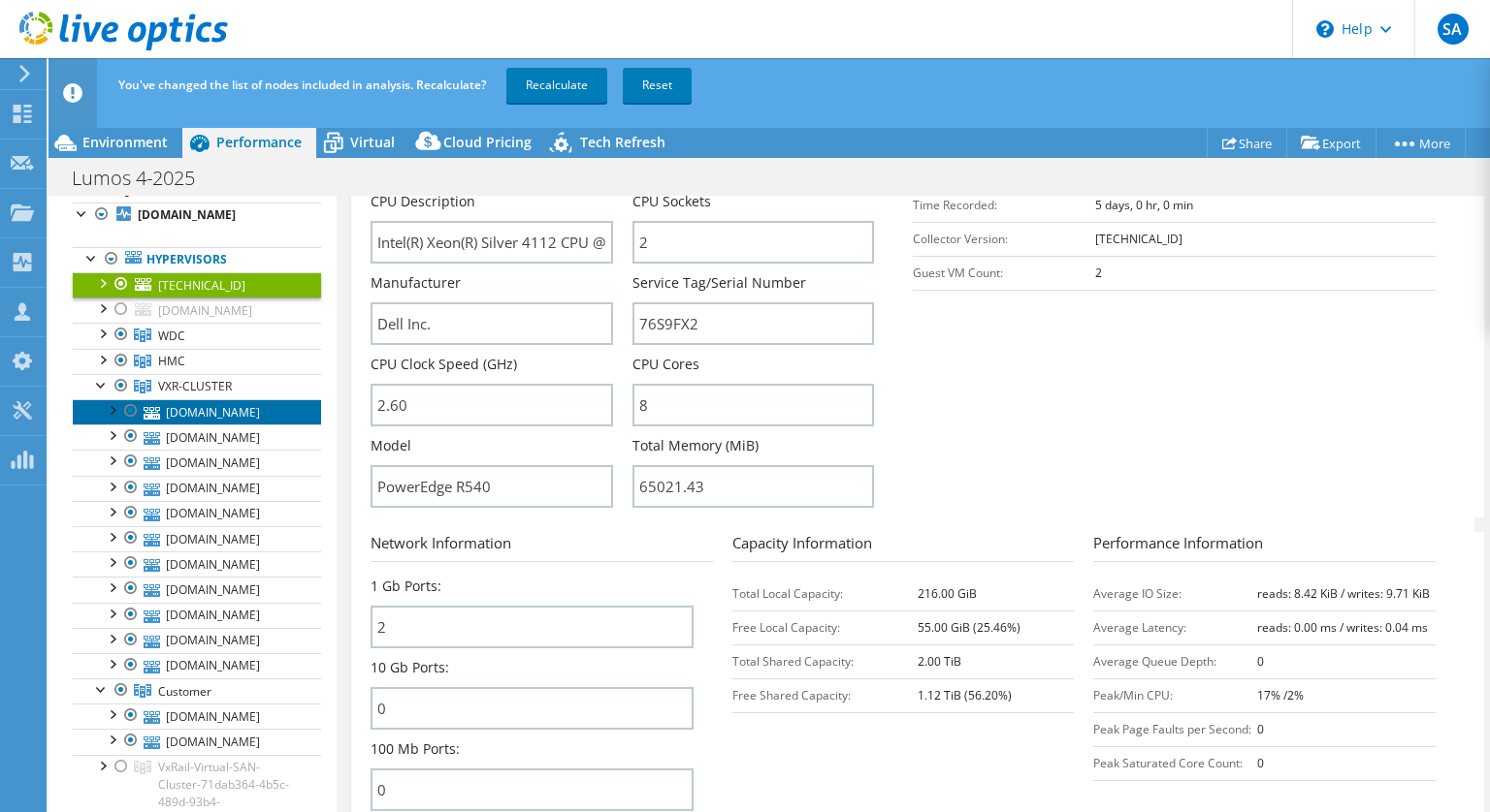
click at [189, 425] on link "[DOMAIN_NAME]" at bounding box center [196, 411] width 249 height 25
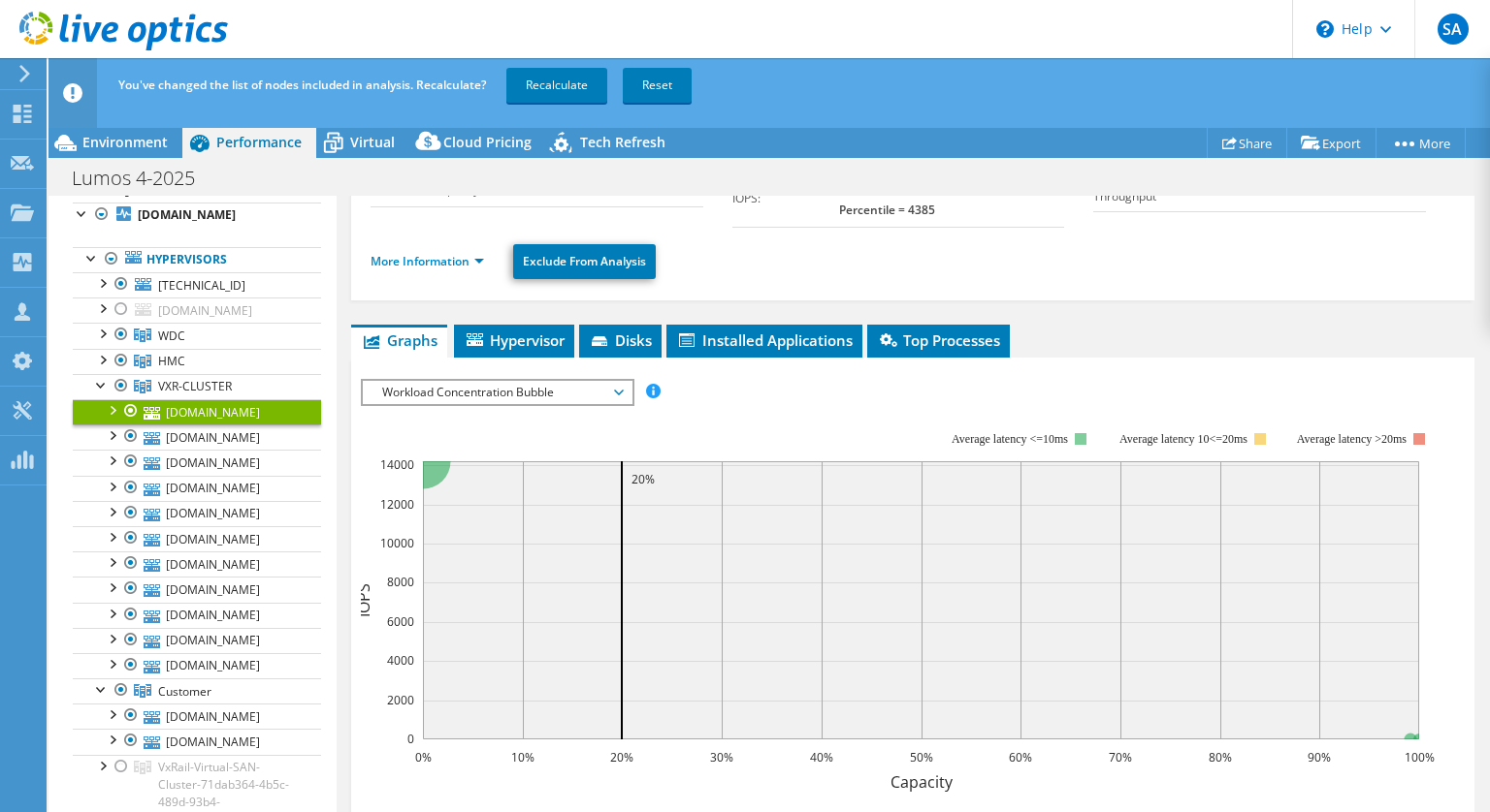
scroll to position [107, 0]
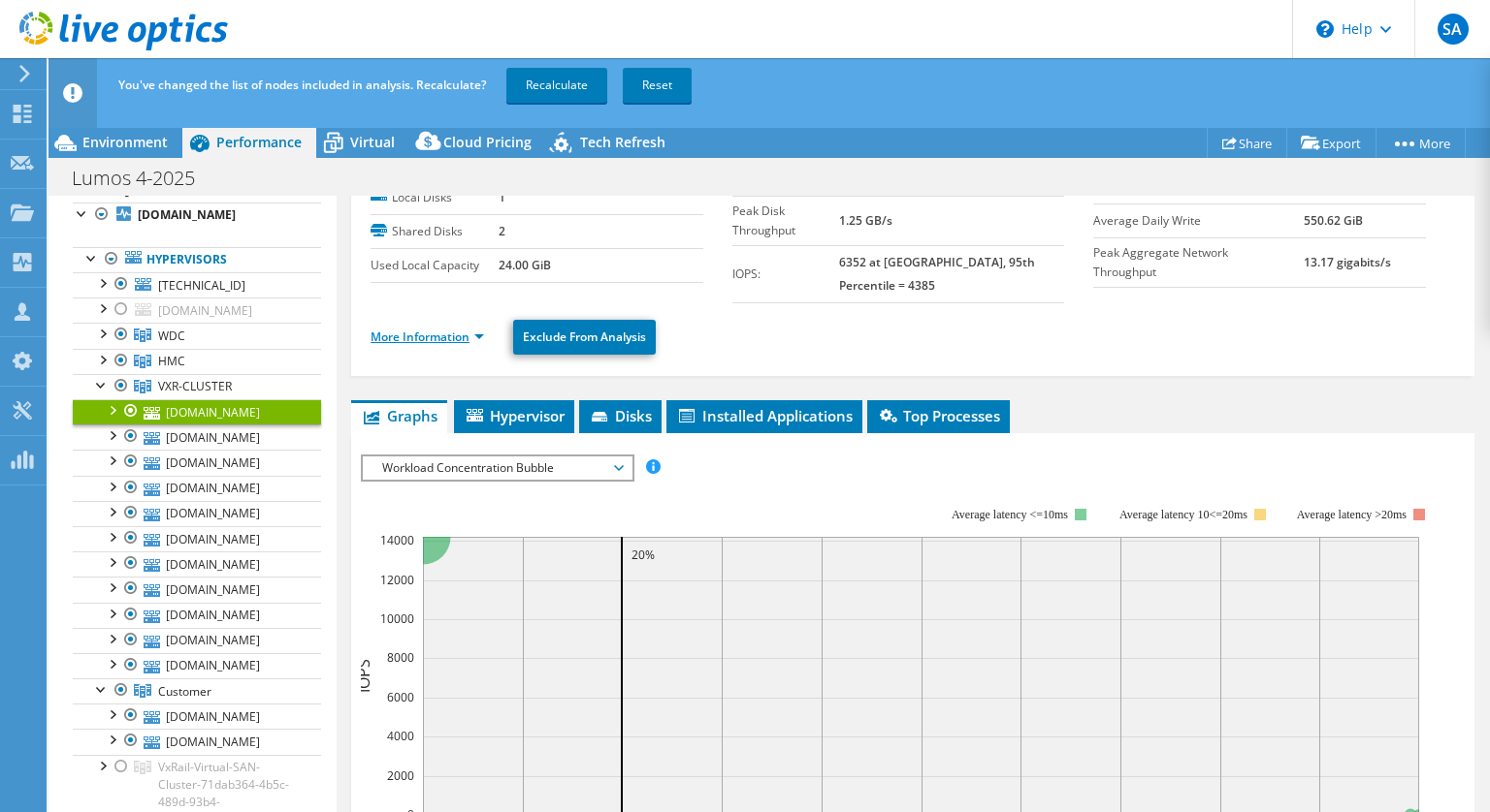
click at [458, 329] on link "More Information" at bounding box center [427, 337] width 114 height 17
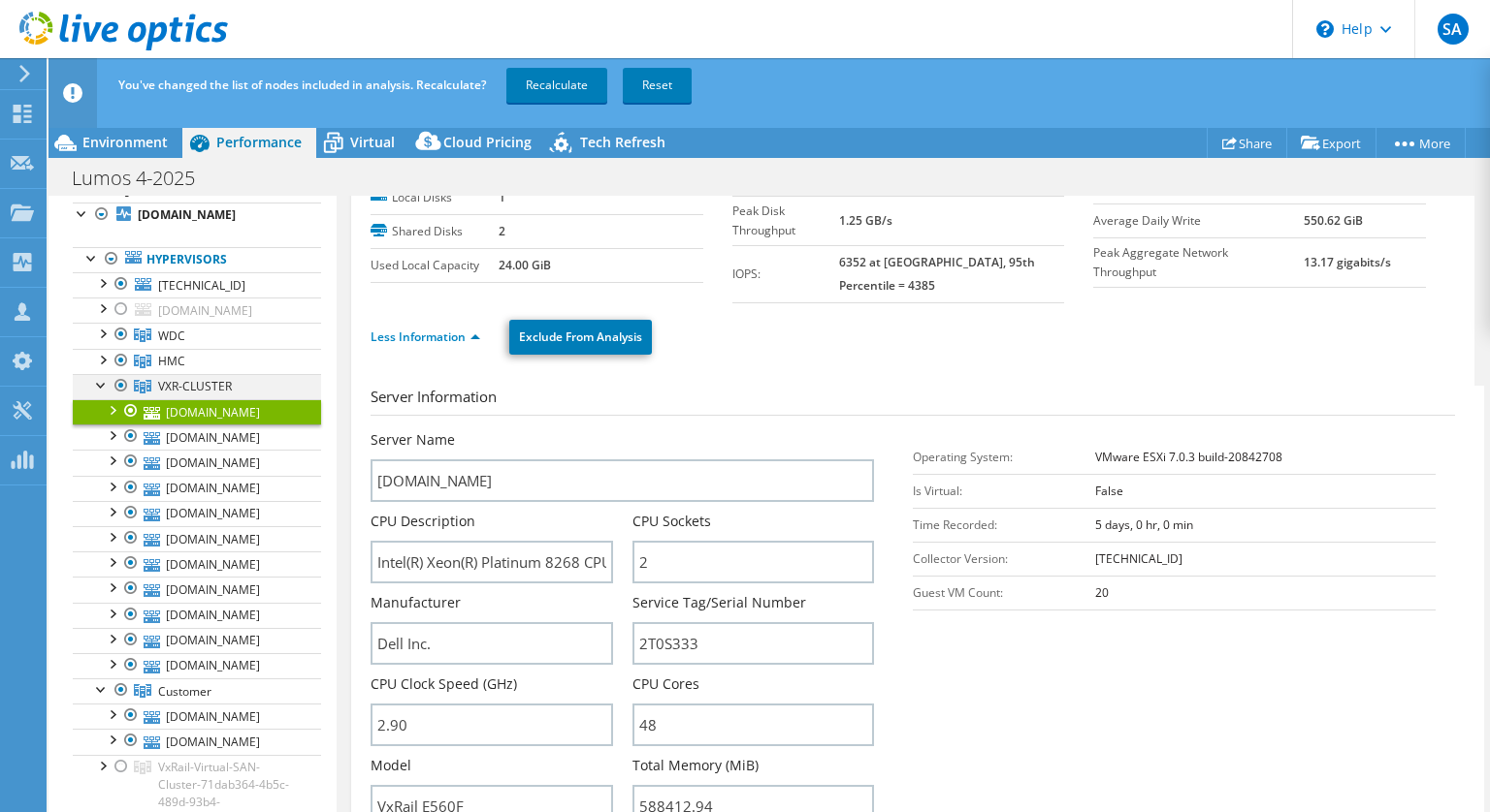
click at [125, 397] on div at bounding box center [122, 385] width 20 height 23
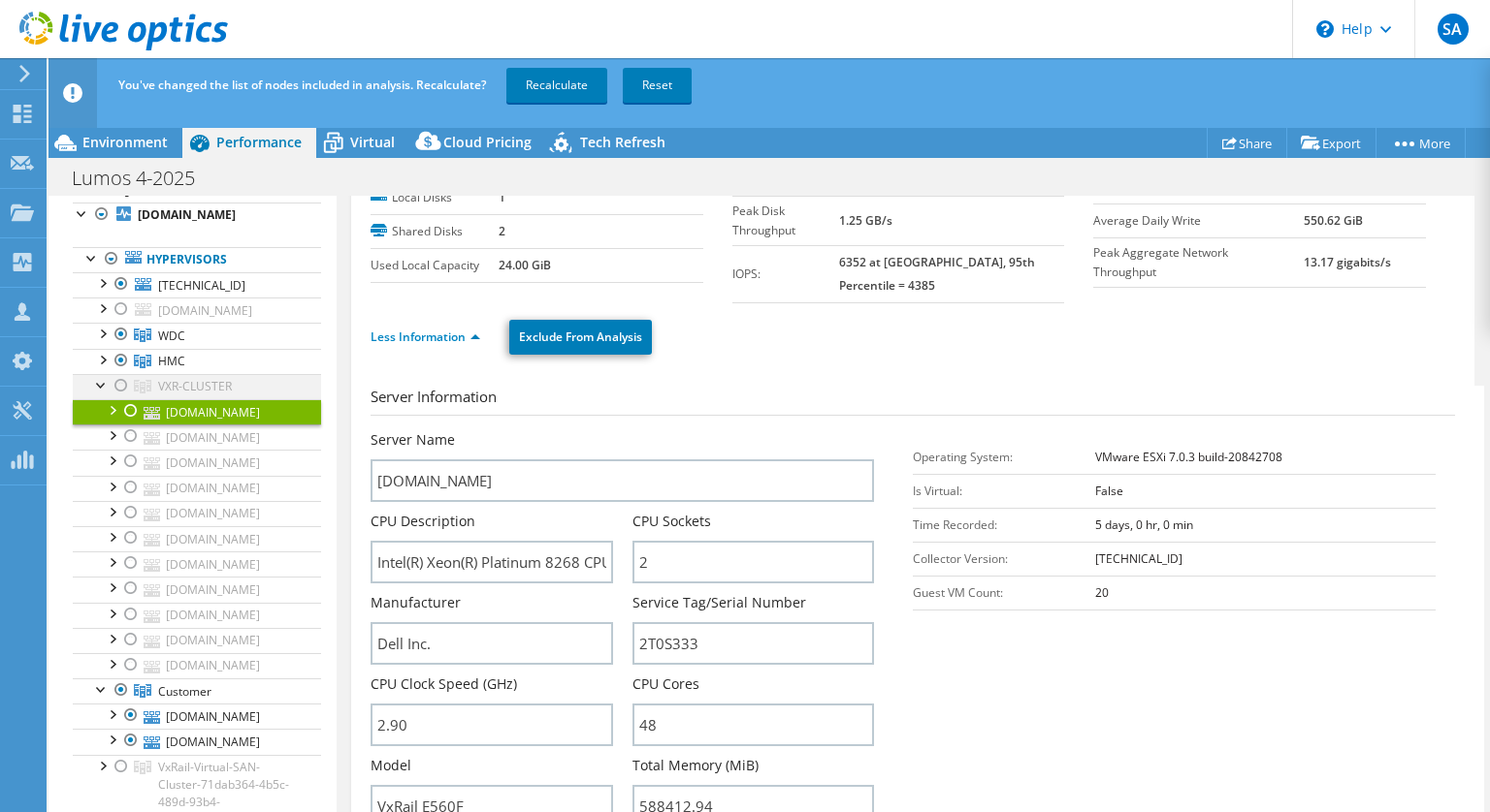
click at [105, 393] on div at bounding box center [102, 384] width 20 height 20
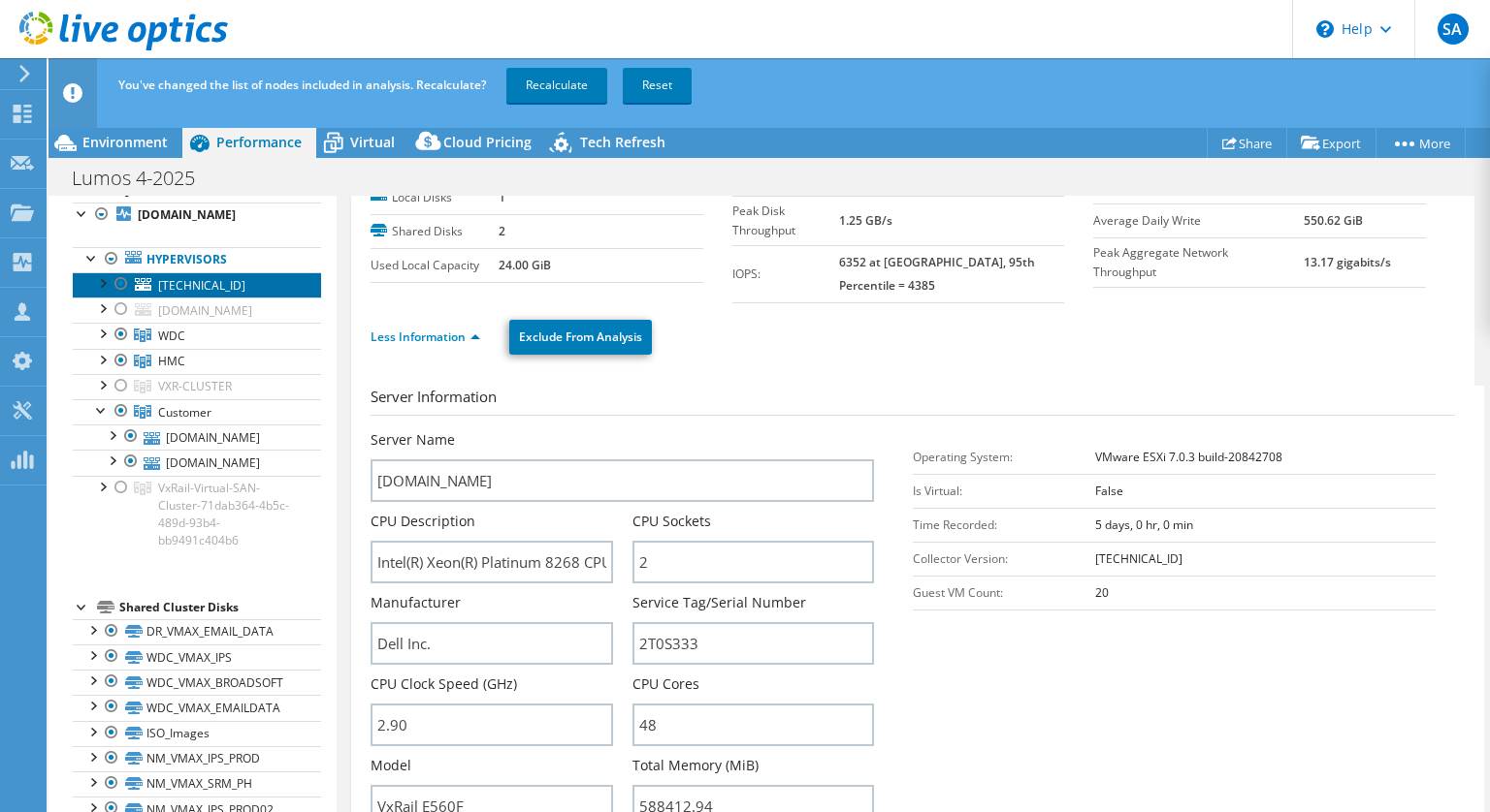
click at [154, 284] on link "[TECHNICAL_ID]" at bounding box center [196, 284] width 249 height 25
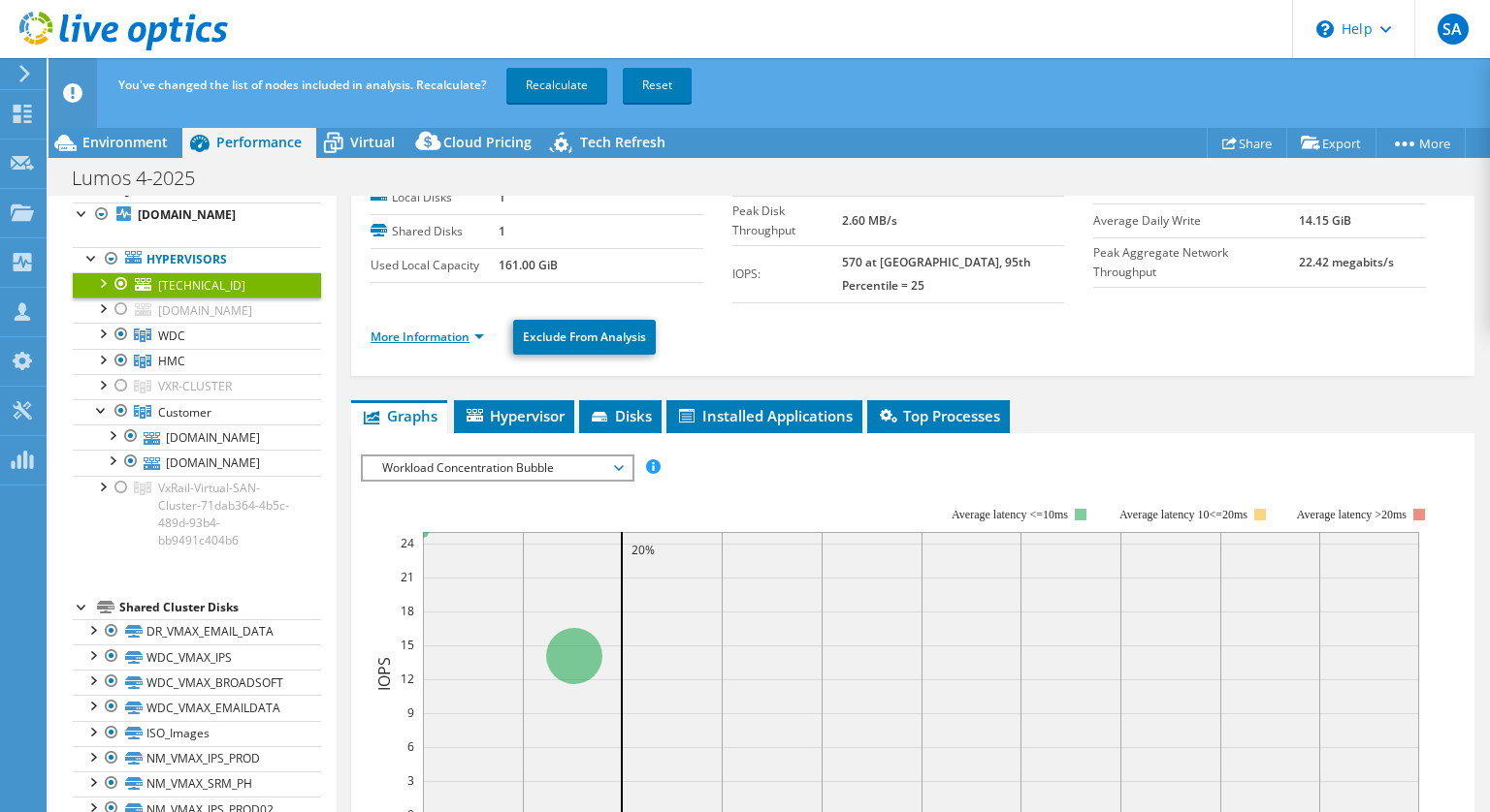
click at [446, 329] on link "More Information" at bounding box center [427, 337] width 114 height 17
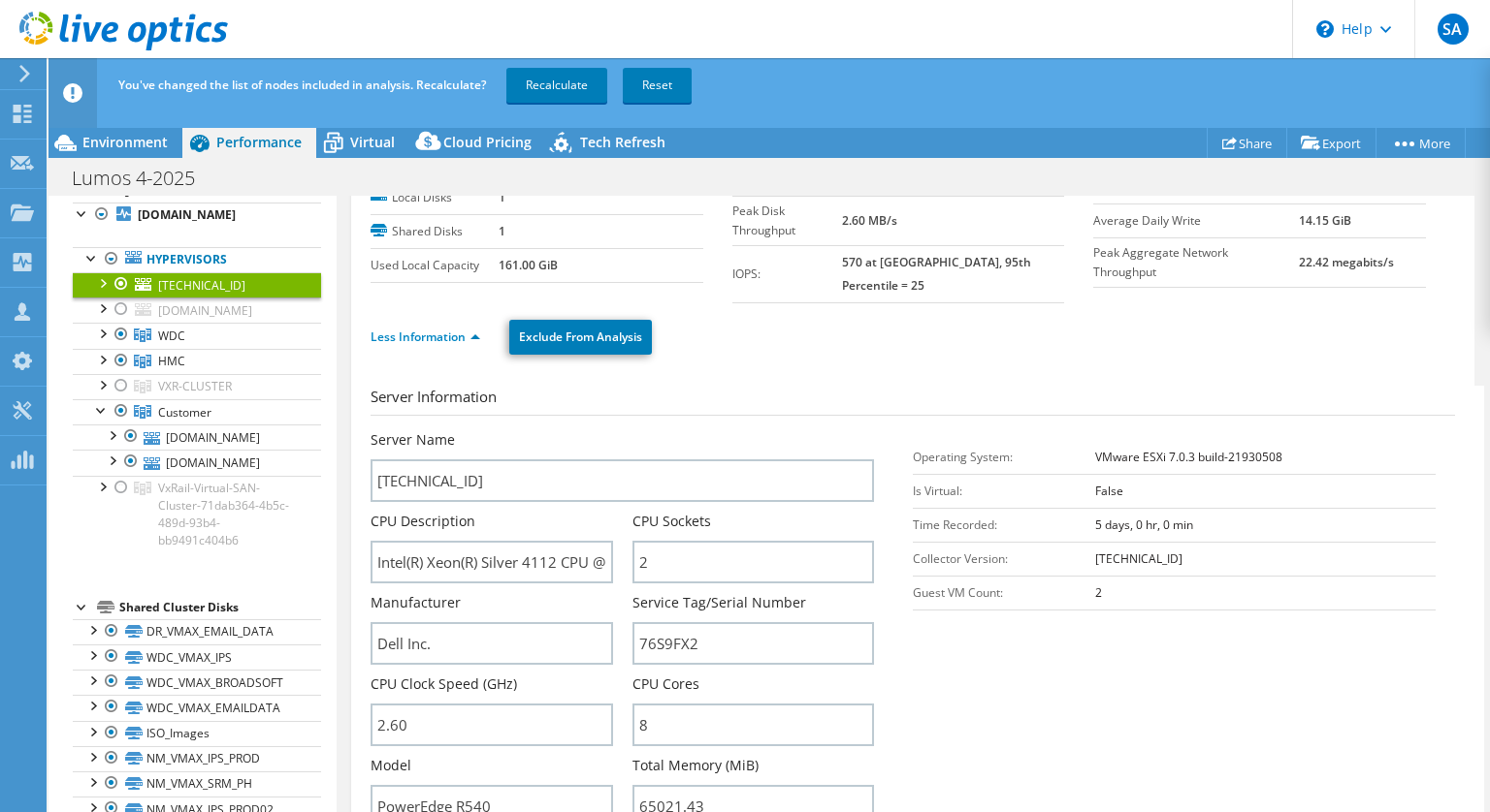
click at [654, 371] on div "Server Information Server Name [TECHNICAL_ID] CPU Description Intel(R) Xeon(R) …" at bounding box center [912, 811] width 1084 height 879
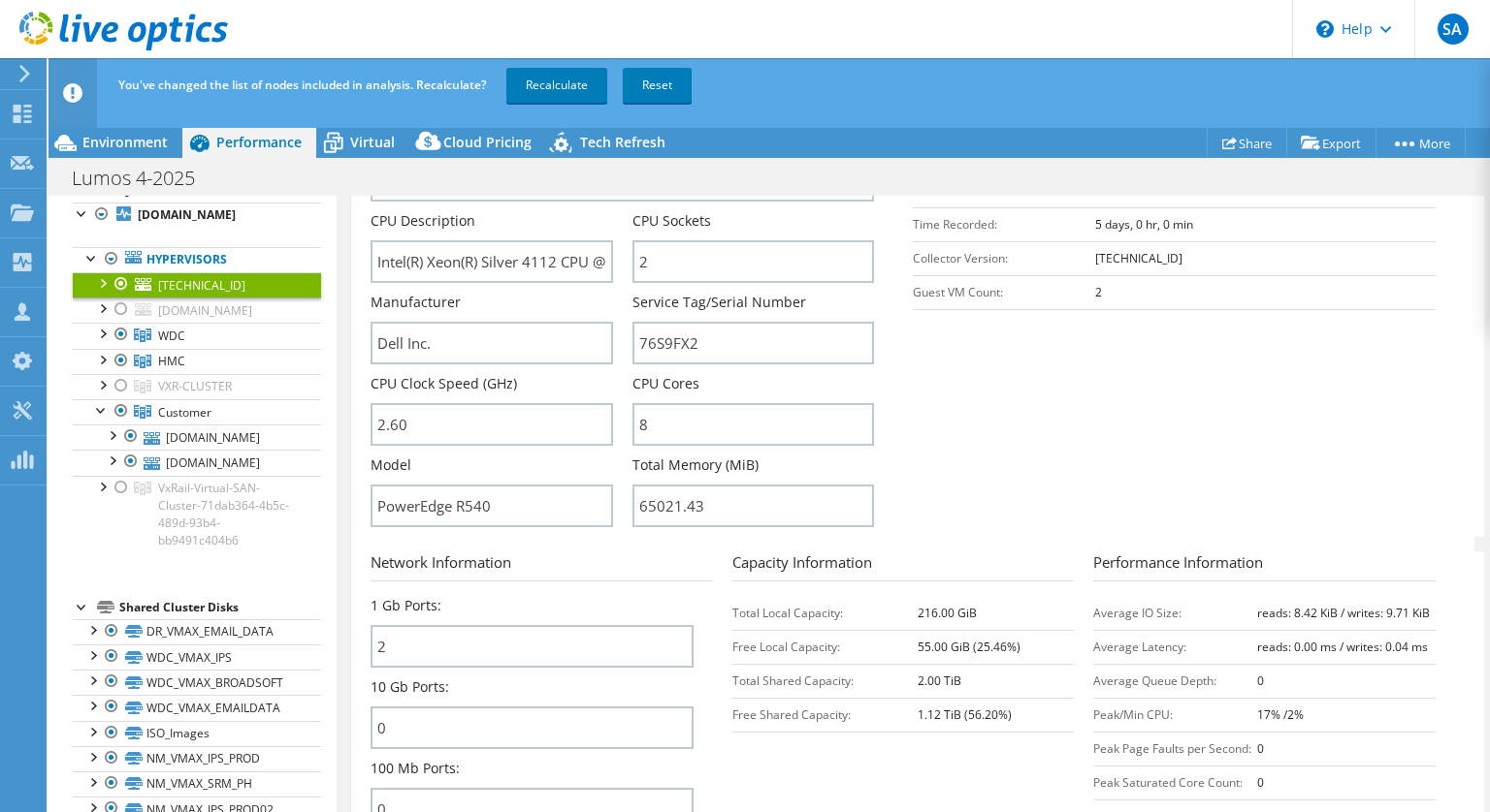
scroll to position [429, 0]
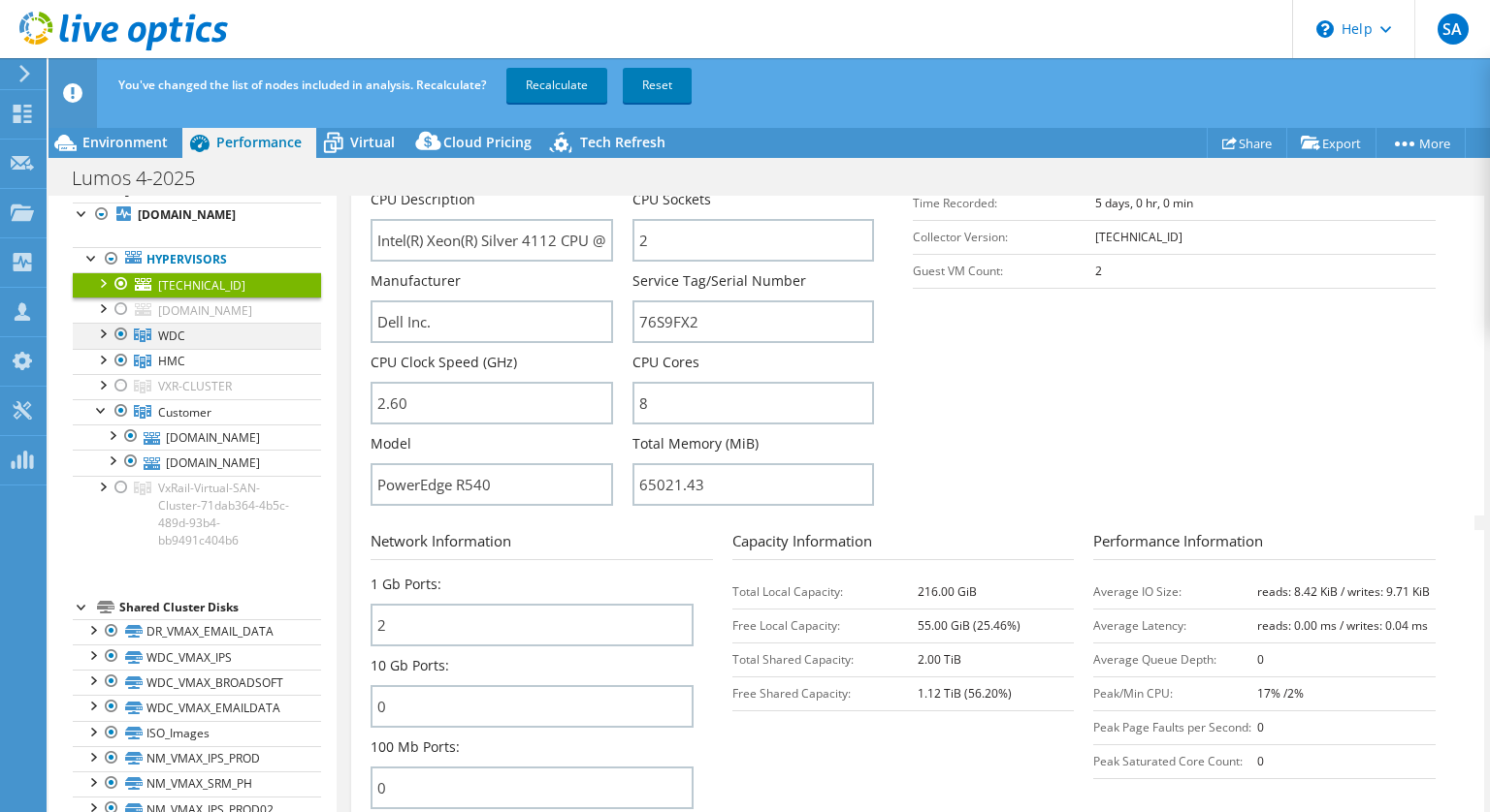
click at [99, 343] on div at bounding box center [102, 333] width 20 height 20
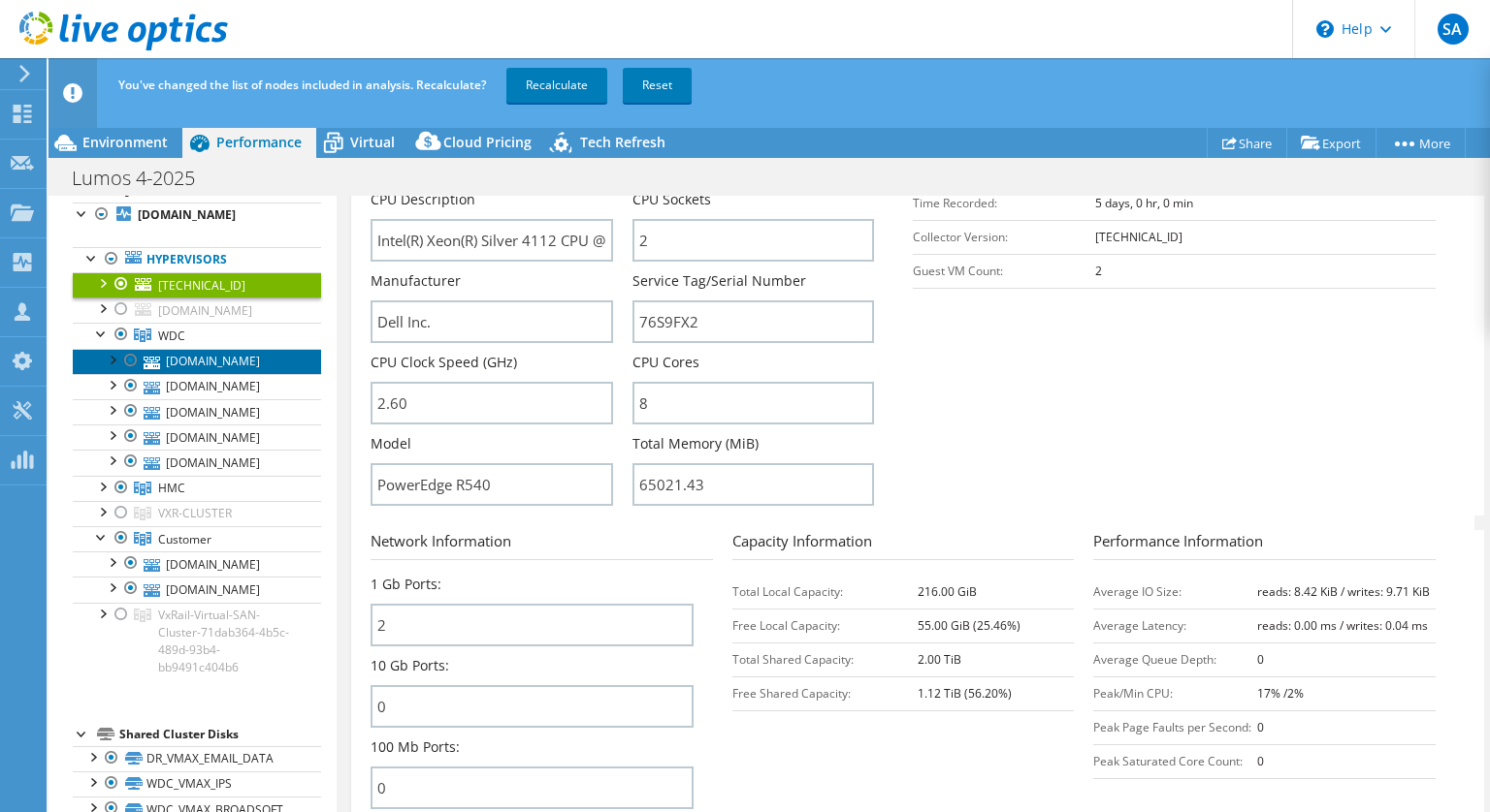
click at [211, 374] on link "[DOMAIN_NAME]" at bounding box center [196, 360] width 249 height 25
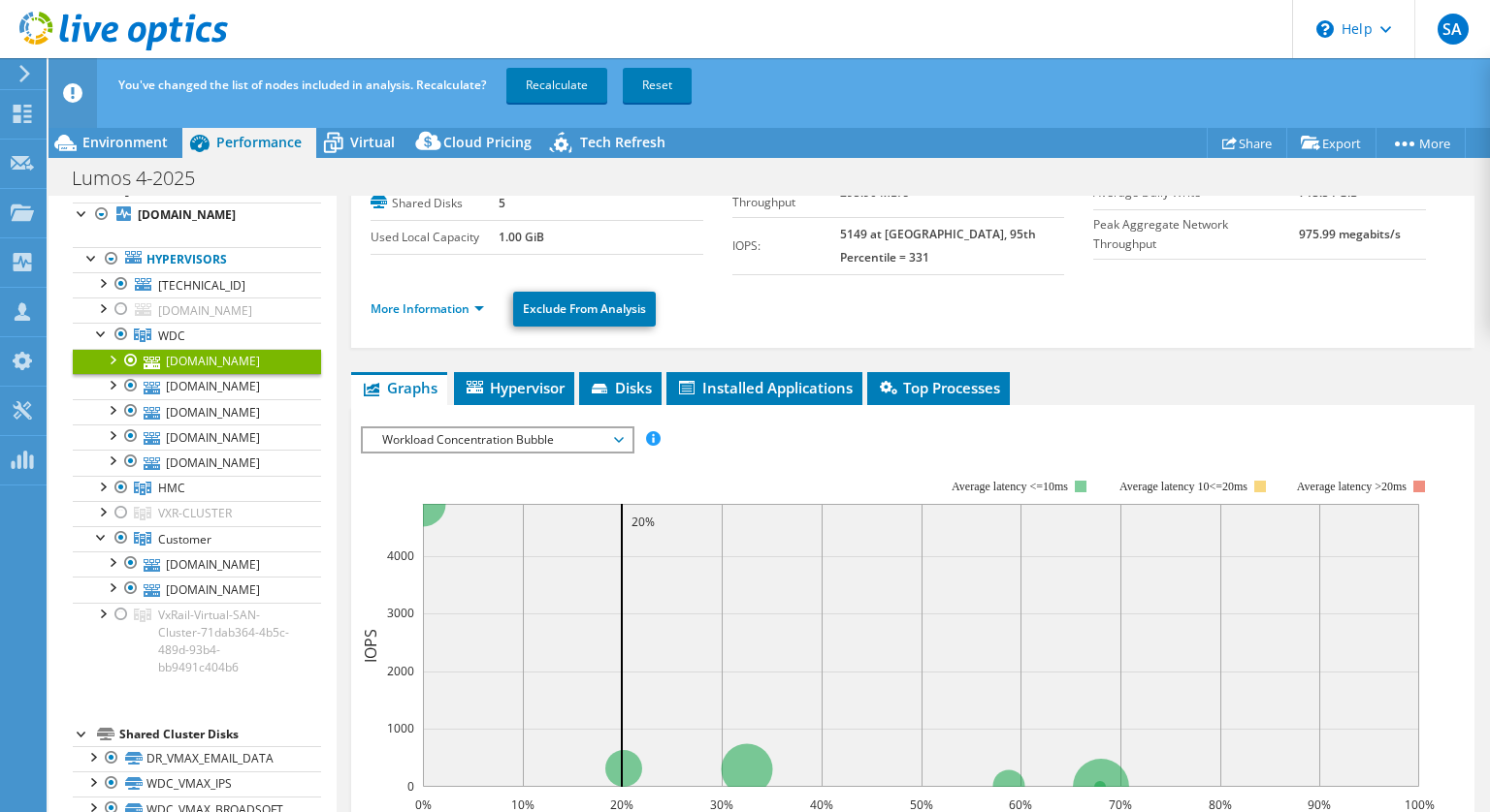
scroll to position [132, 0]
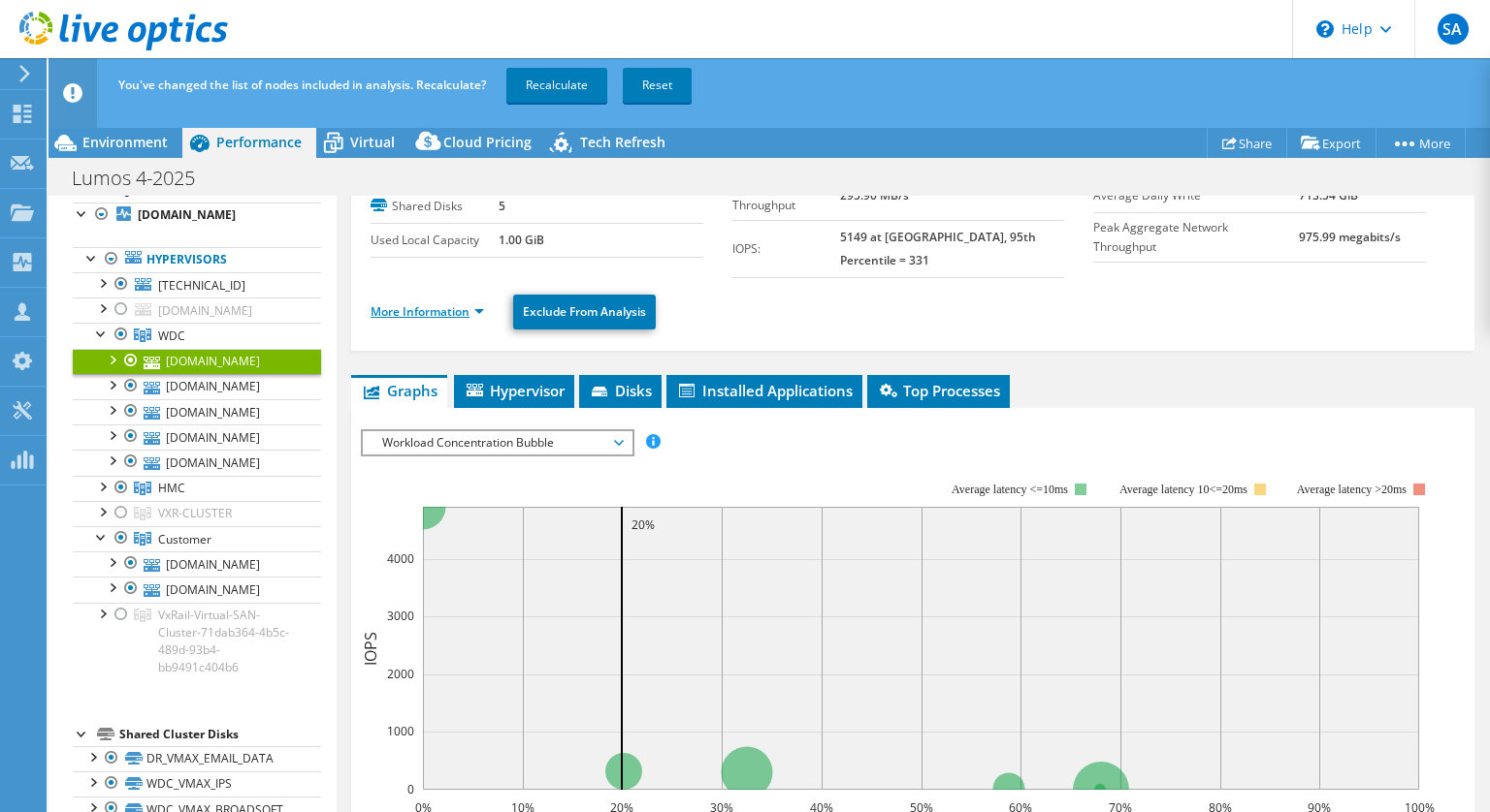
click at [457, 303] on link "More Information" at bounding box center [427, 311] width 114 height 17
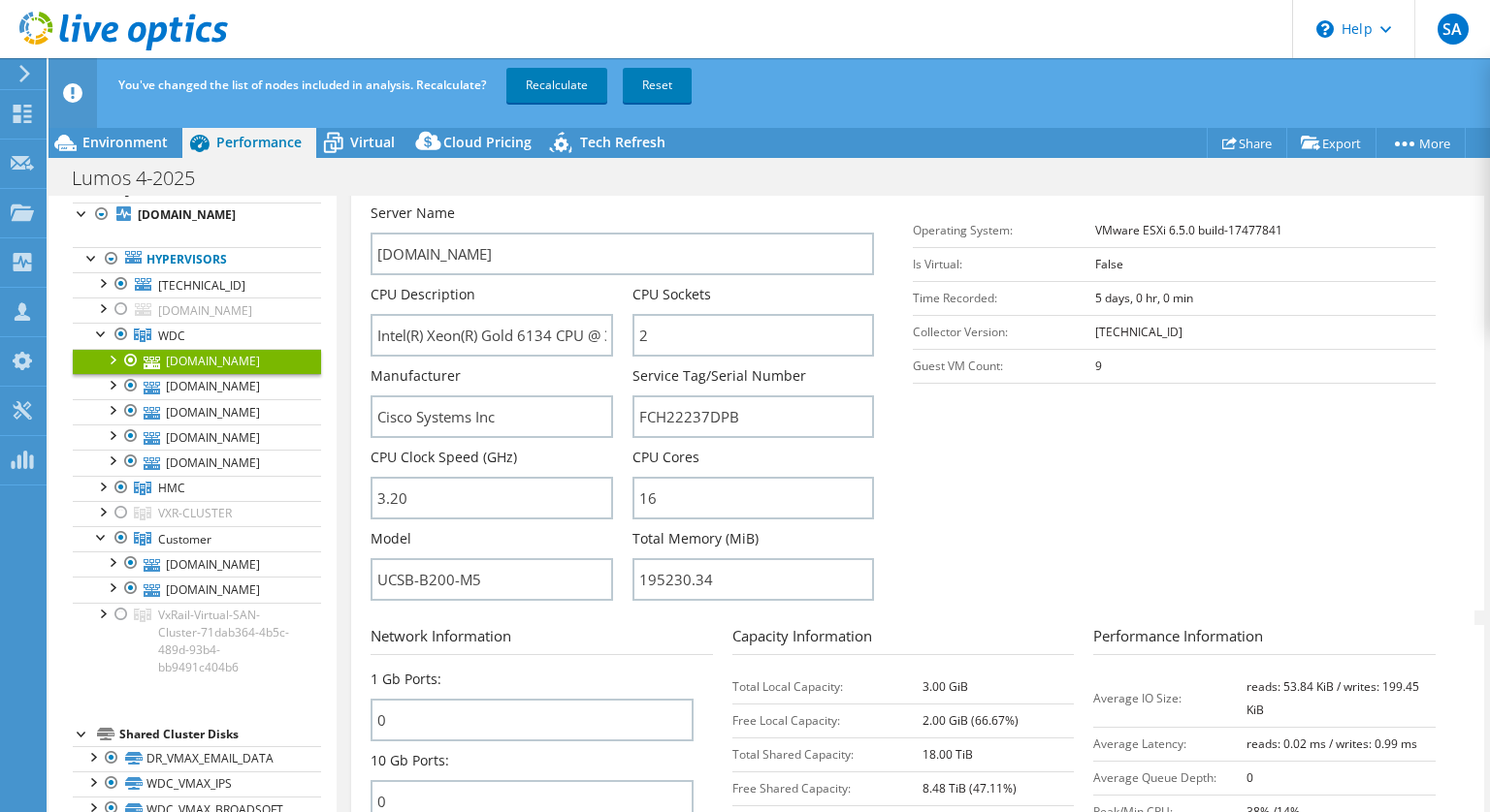
scroll to position [337, 0]
click at [190, 399] on link "[DOMAIN_NAME]" at bounding box center [196, 386] width 249 height 25
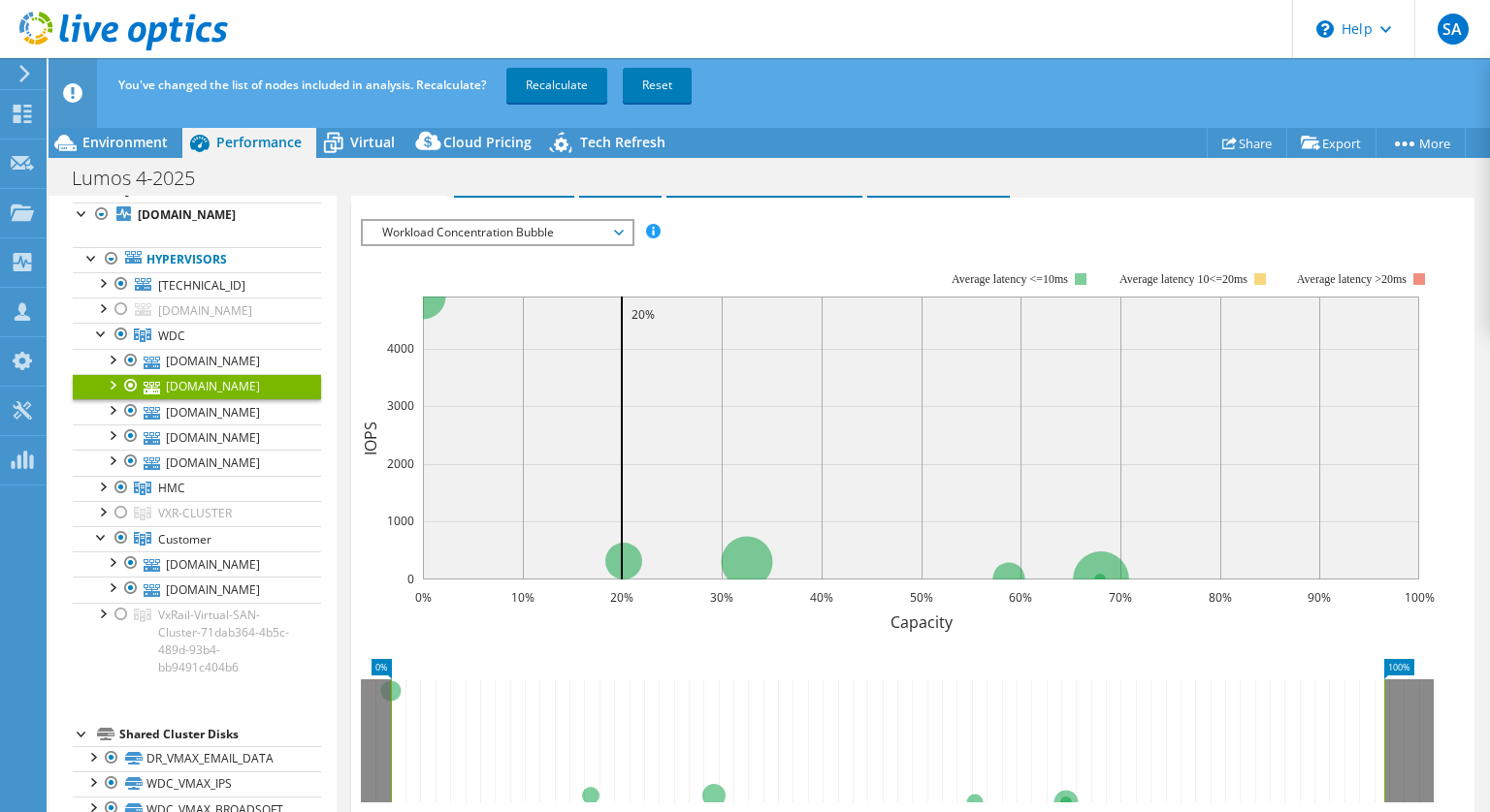
scroll to position [172, 0]
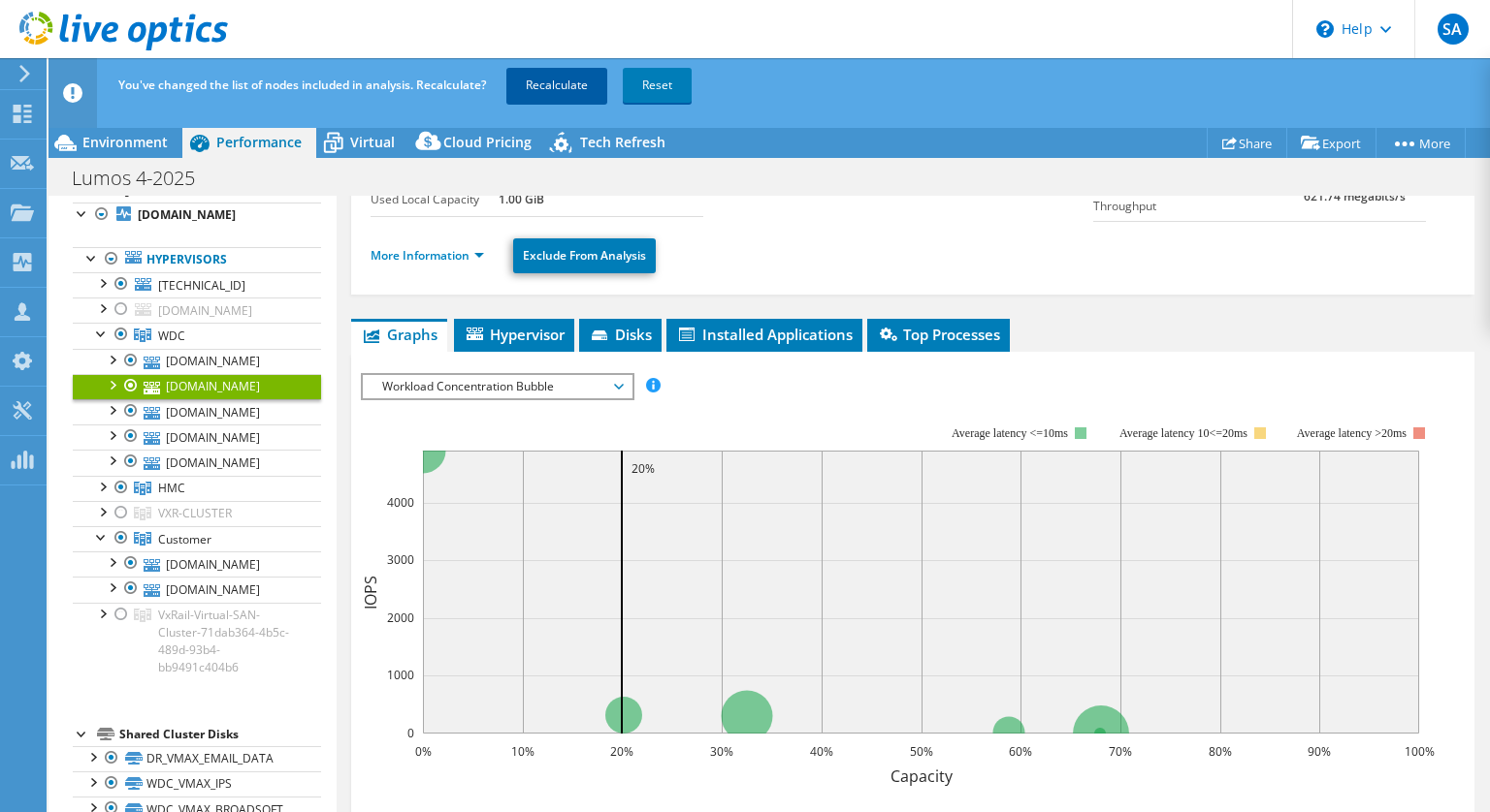
click at [545, 90] on link "Recalculate" at bounding box center [557, 85] width 101 height 35
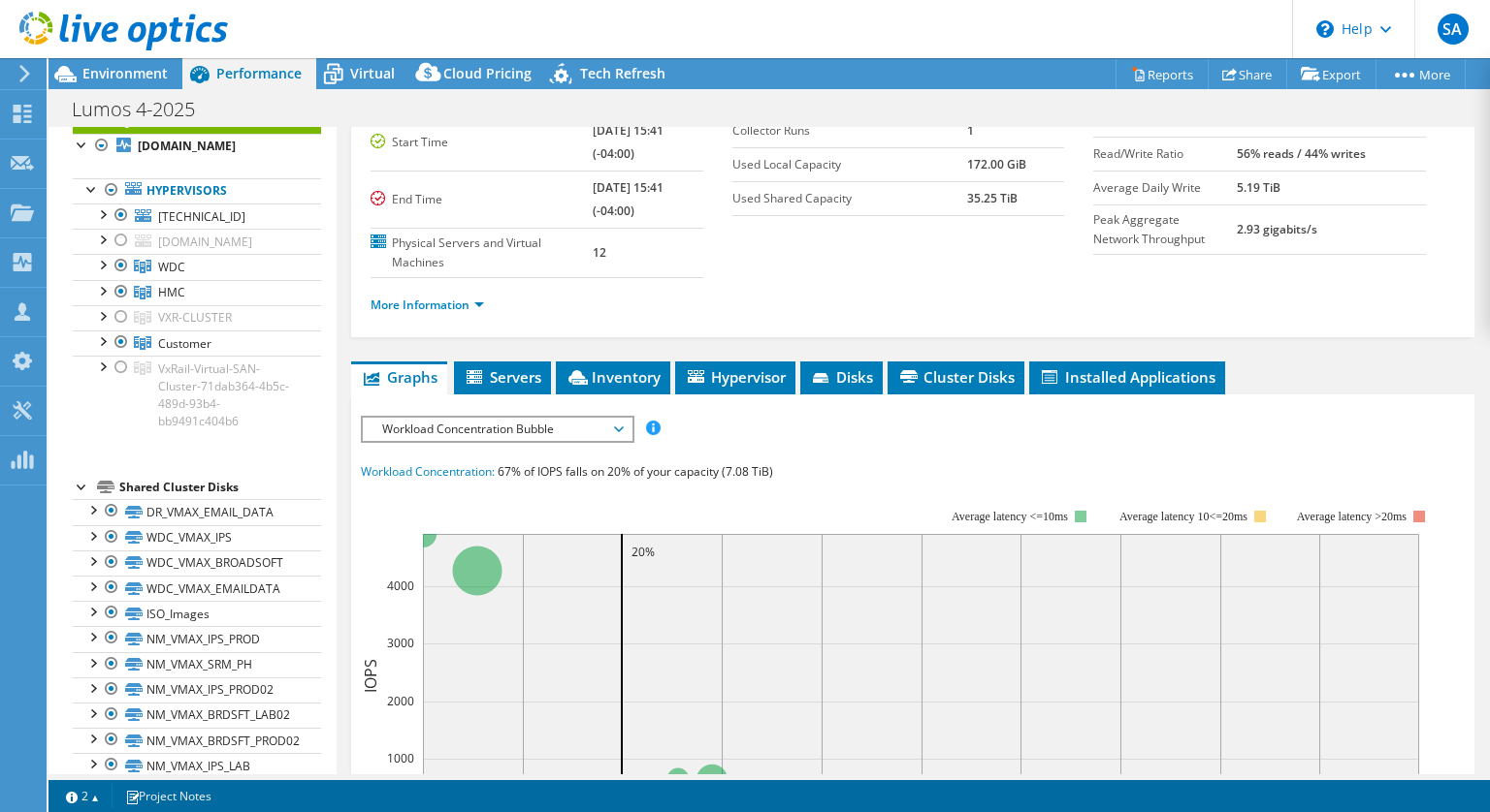
click at [1130, 394] on div "IOPS Disk Throughput IO Size Latency Queue Depth CPU Percentage Memory Page Fau…" at bounding box center [912, 763] width 1104 height 739
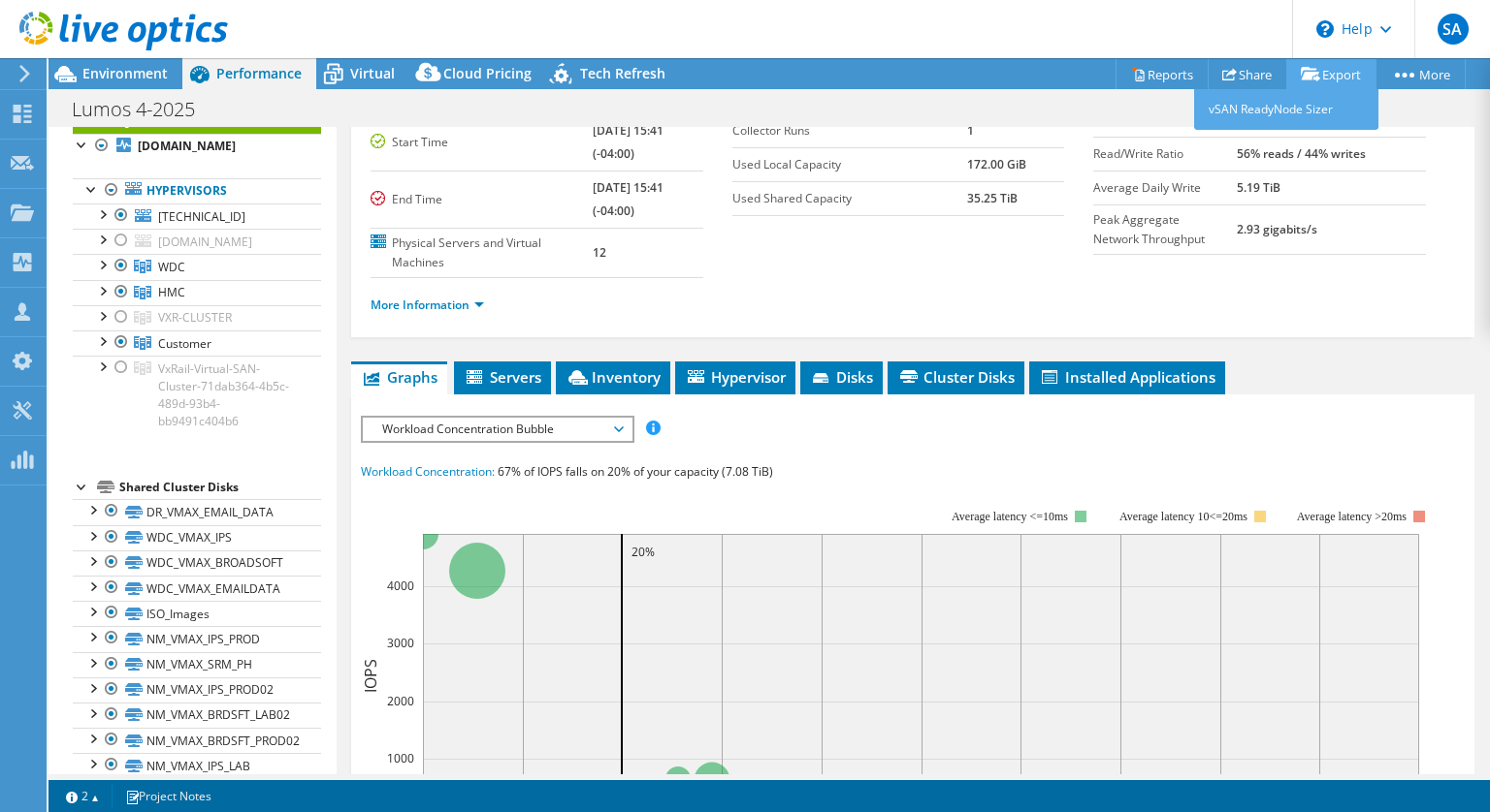
click at [1327, 71] on link "Export" at bounding box center [1330, 74] width 90 height 30
click at [1153, 76] on link "Reports" at bounding box center [1162, 74] width 93 height 30
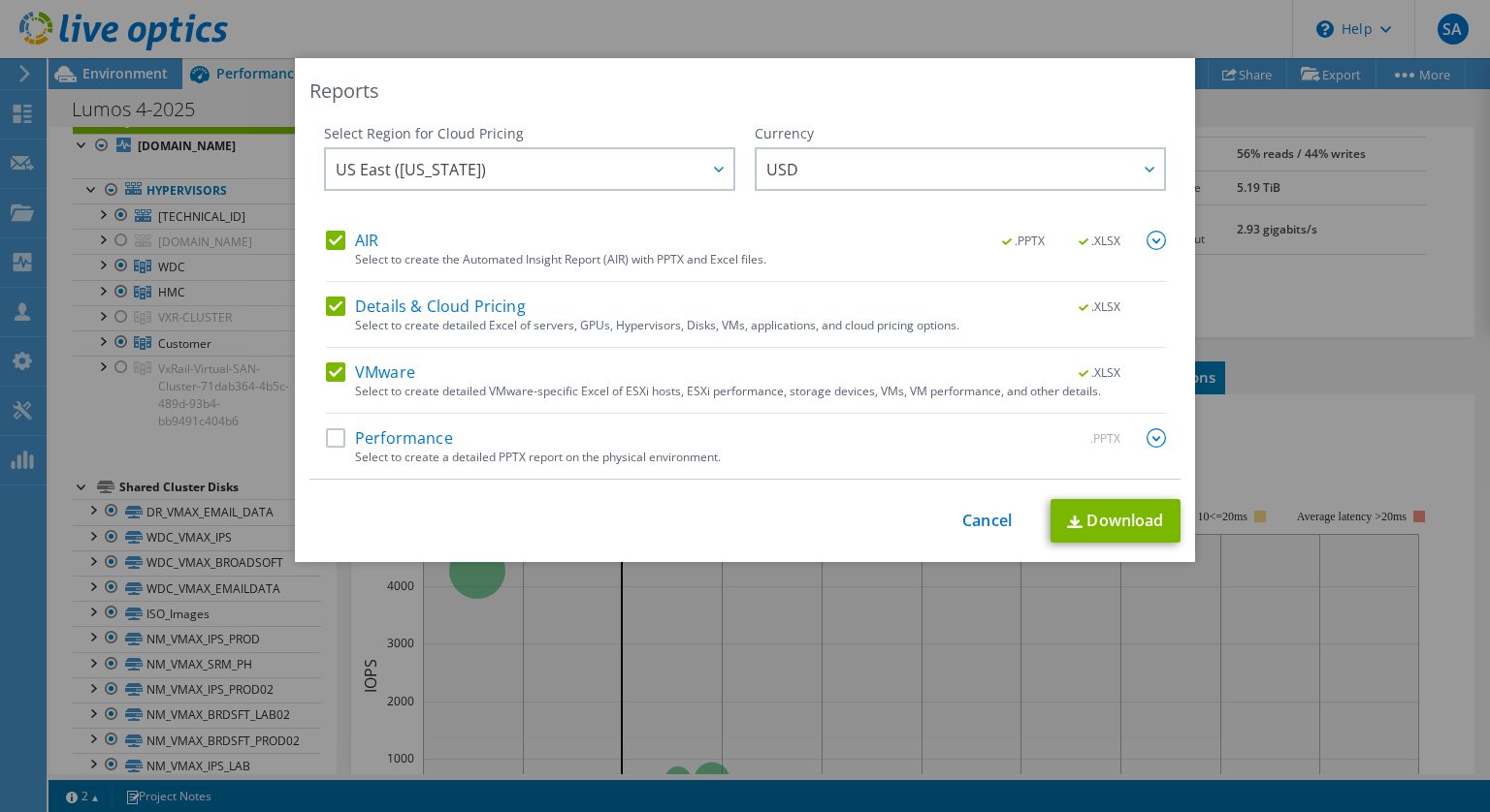
click at [326, 239] on label "AIR" at bounding box center [352, 241] width 53 height 20
click at [0, 0] on input "AIR" at bounding box center [0, 0] width 0 height 0
click at [327, 303] on label "Details & Cloud Pricing" at bounding box center [426, 307] width 200 height 20
click at [0, 0] on input "Details & Cloud Pricing" at bounding box center [0, 0] width 0 height 0
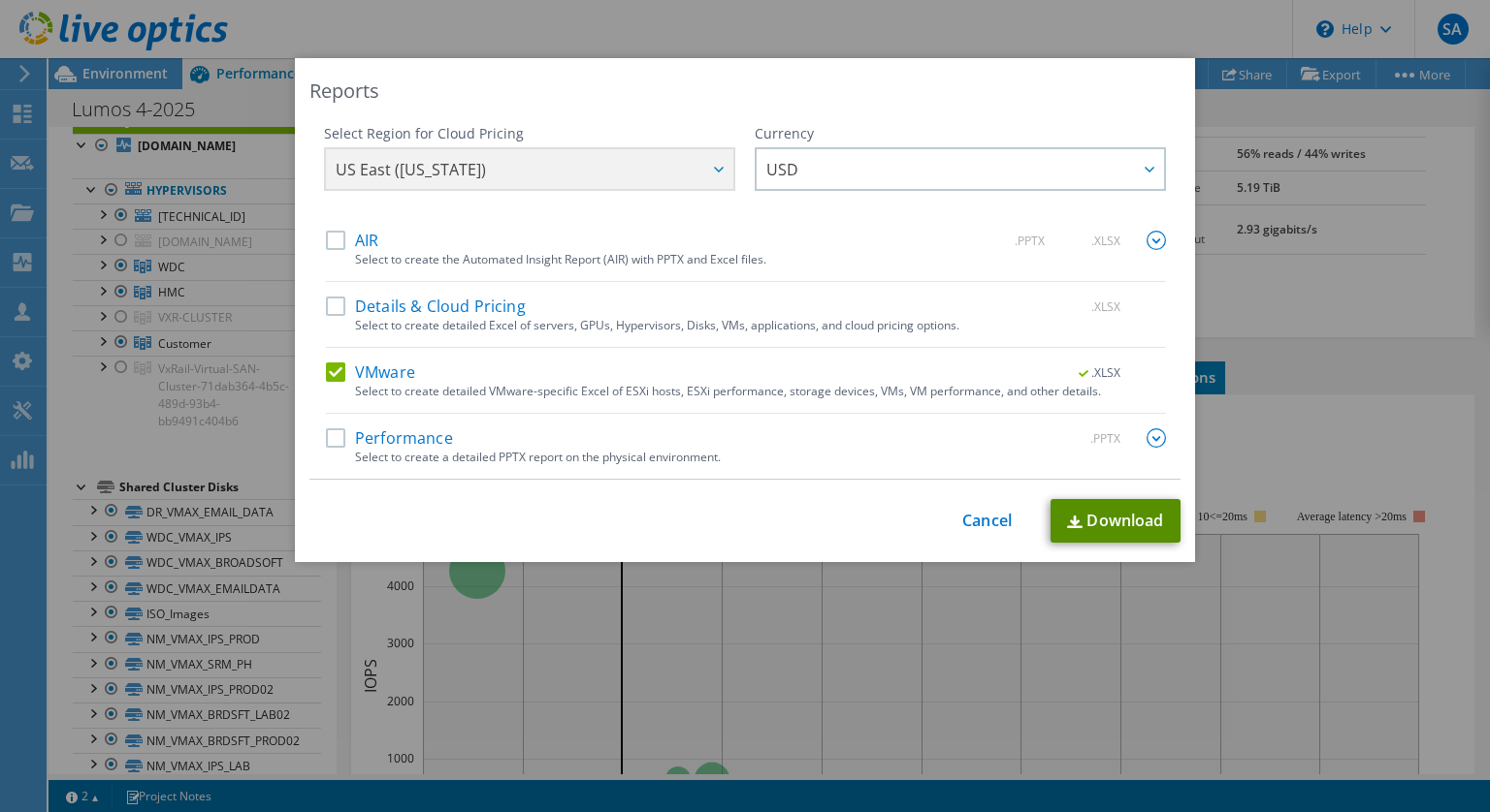
click at [1121, 517] on link "Download" at bounding box center [1115, 521] width 130 height 44
drag, startPoint x: 1121, startPoint y: 517, endPoint x: 1175, endPoint y: 427, distance: 105.0
click at [1121, 517] on link "Download" at bounding box center [1115, 521] width 130 height 44
click at [971, 528] on link "Cancel" at bounding box center [987, 521] width 50 height 19
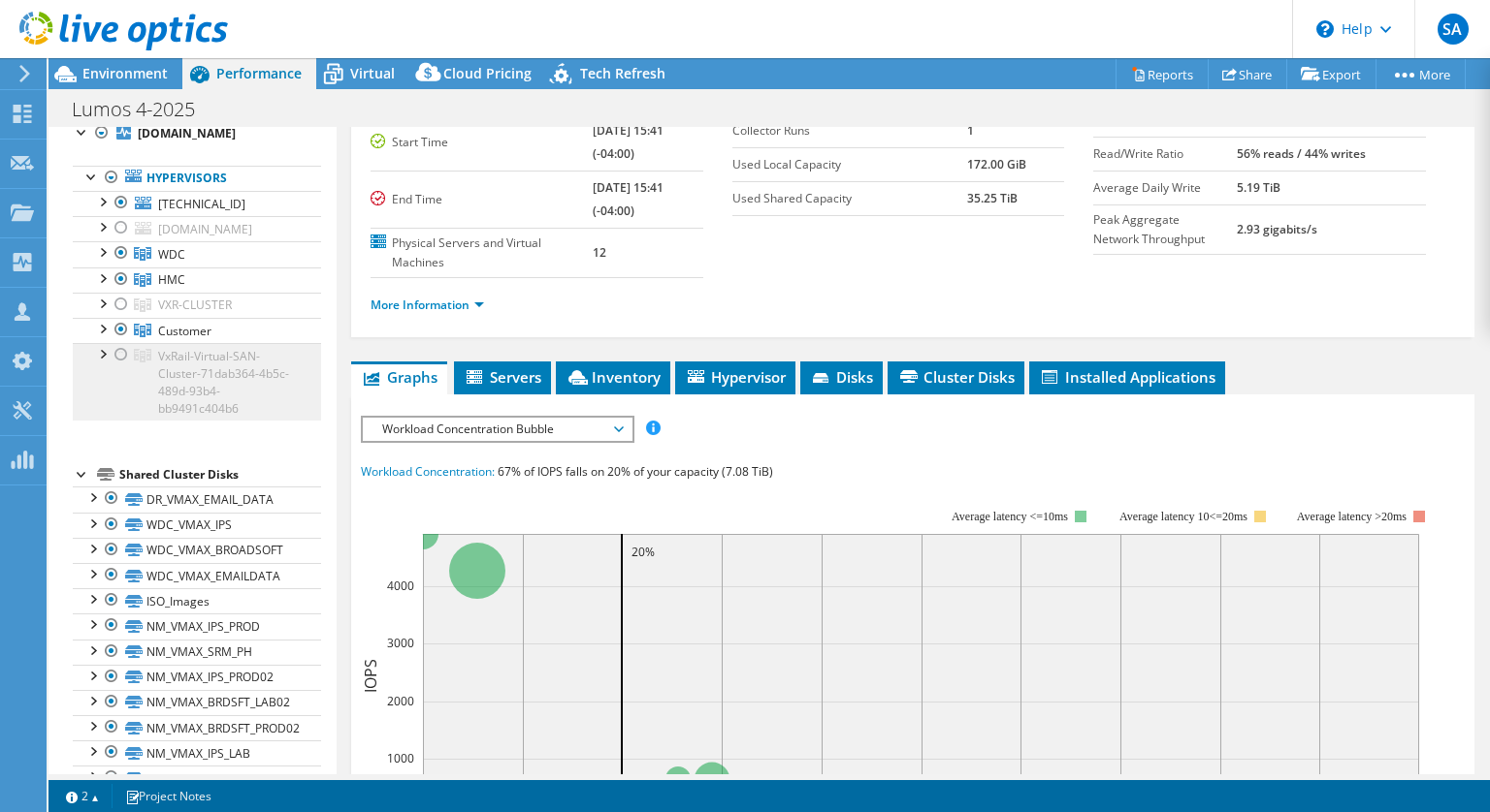
scroll to position [68, 0]
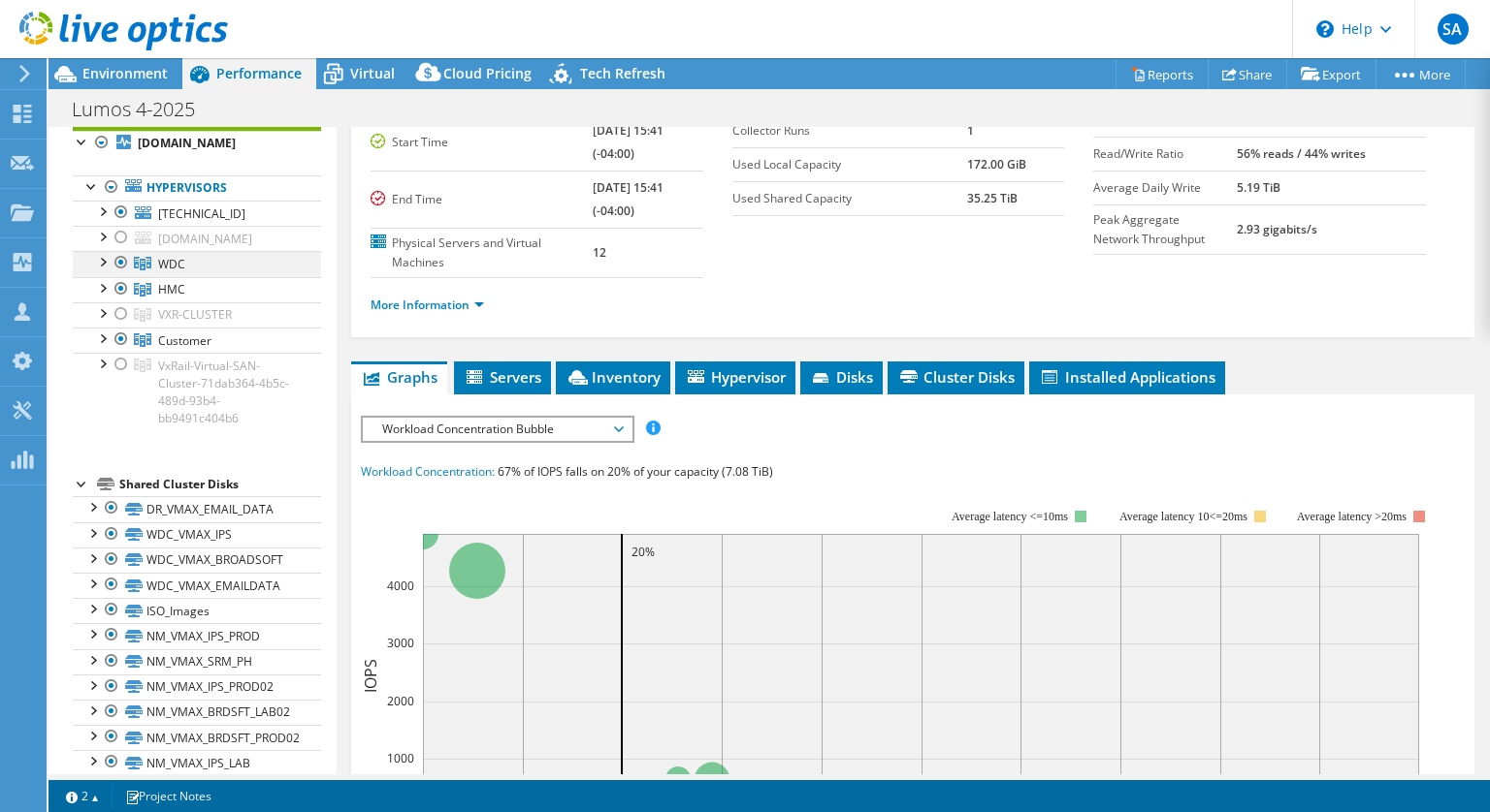
click at [102, 270] on div at bounding box center [102, 261] width 20 height 20
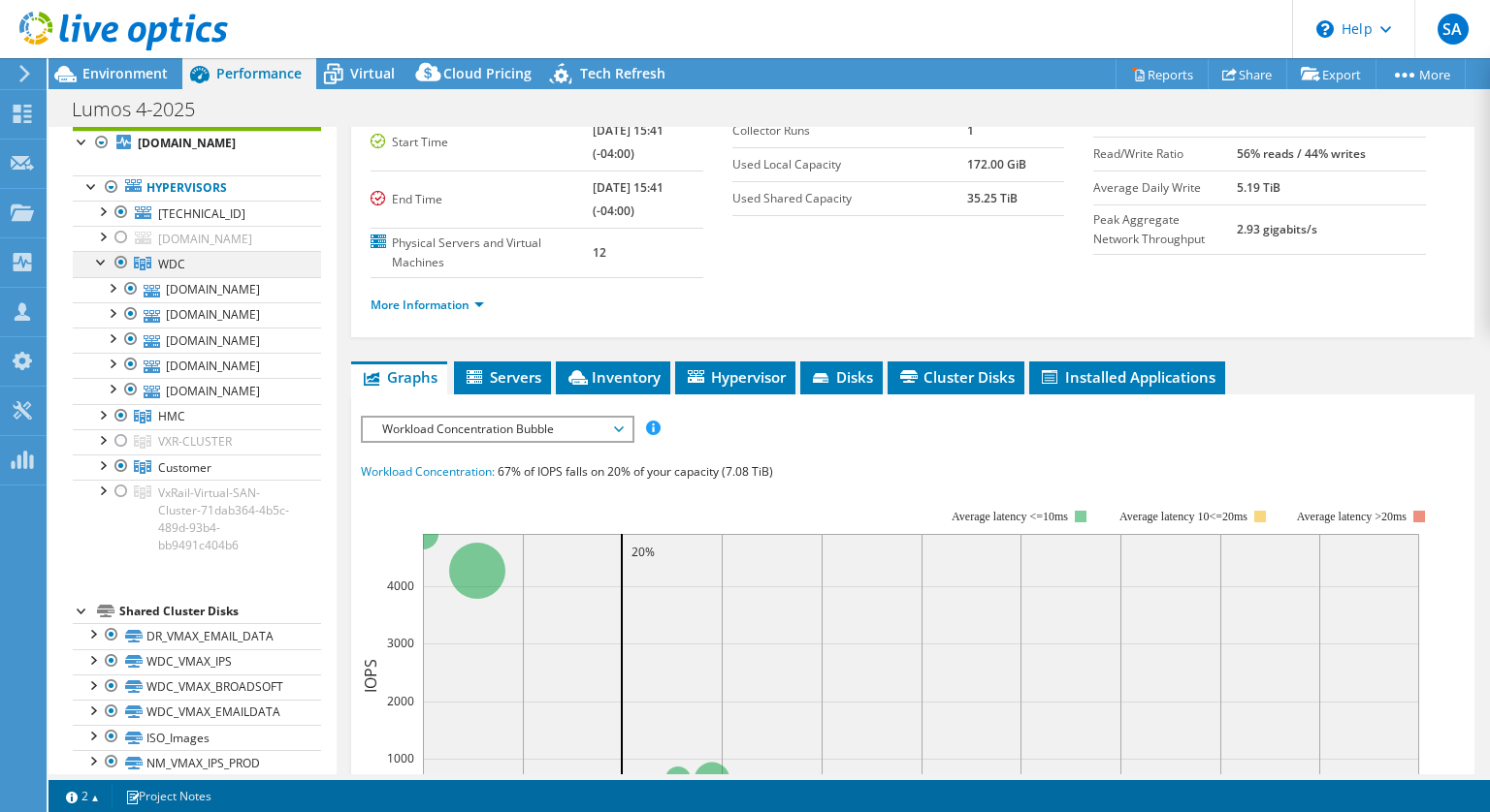
click at [102, 270] on div at bounding box center [102, 261] width 20 height 20
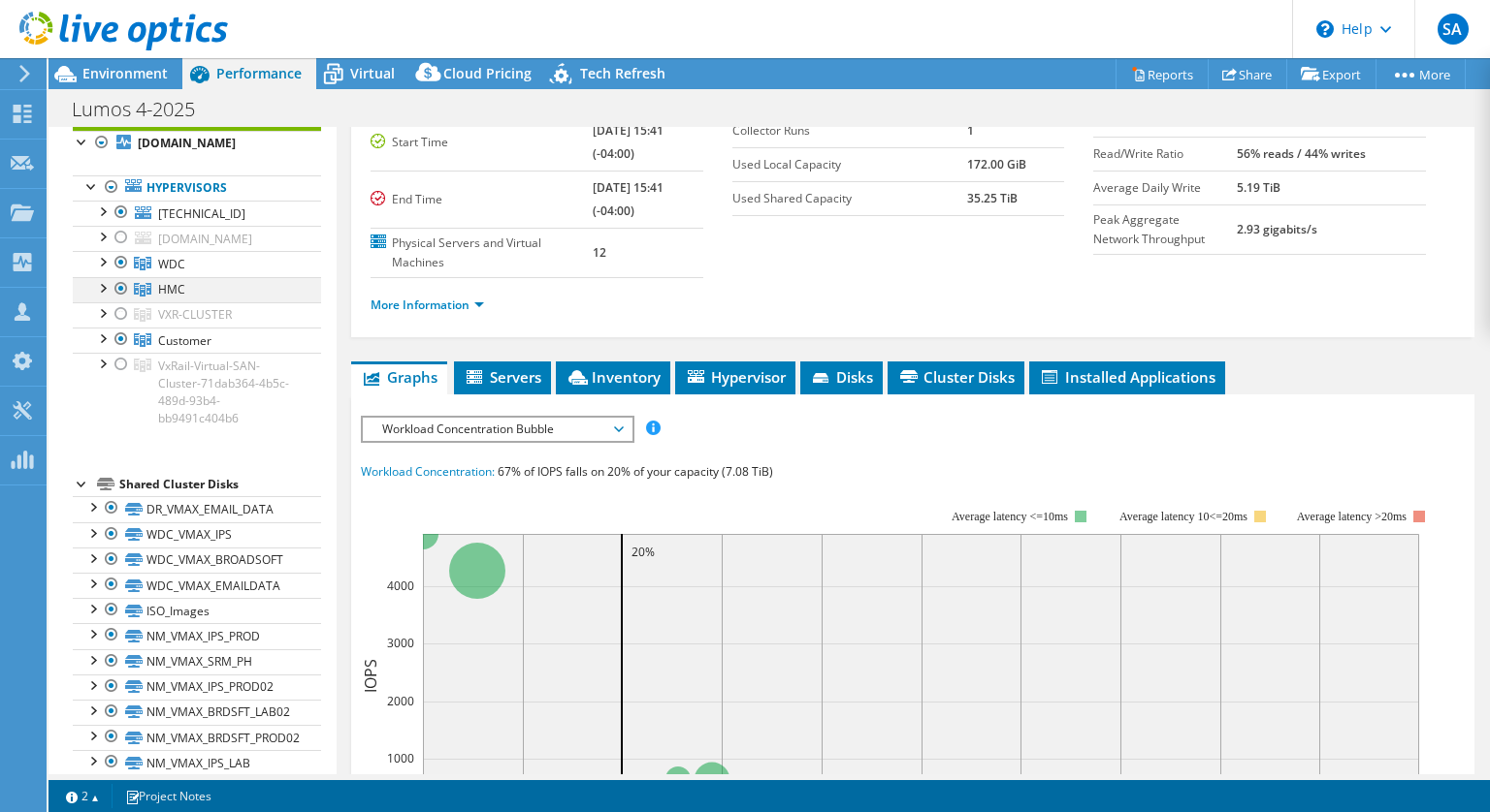
click at [101, 297] on div at bounding box center [102, 287] width 20 height 20
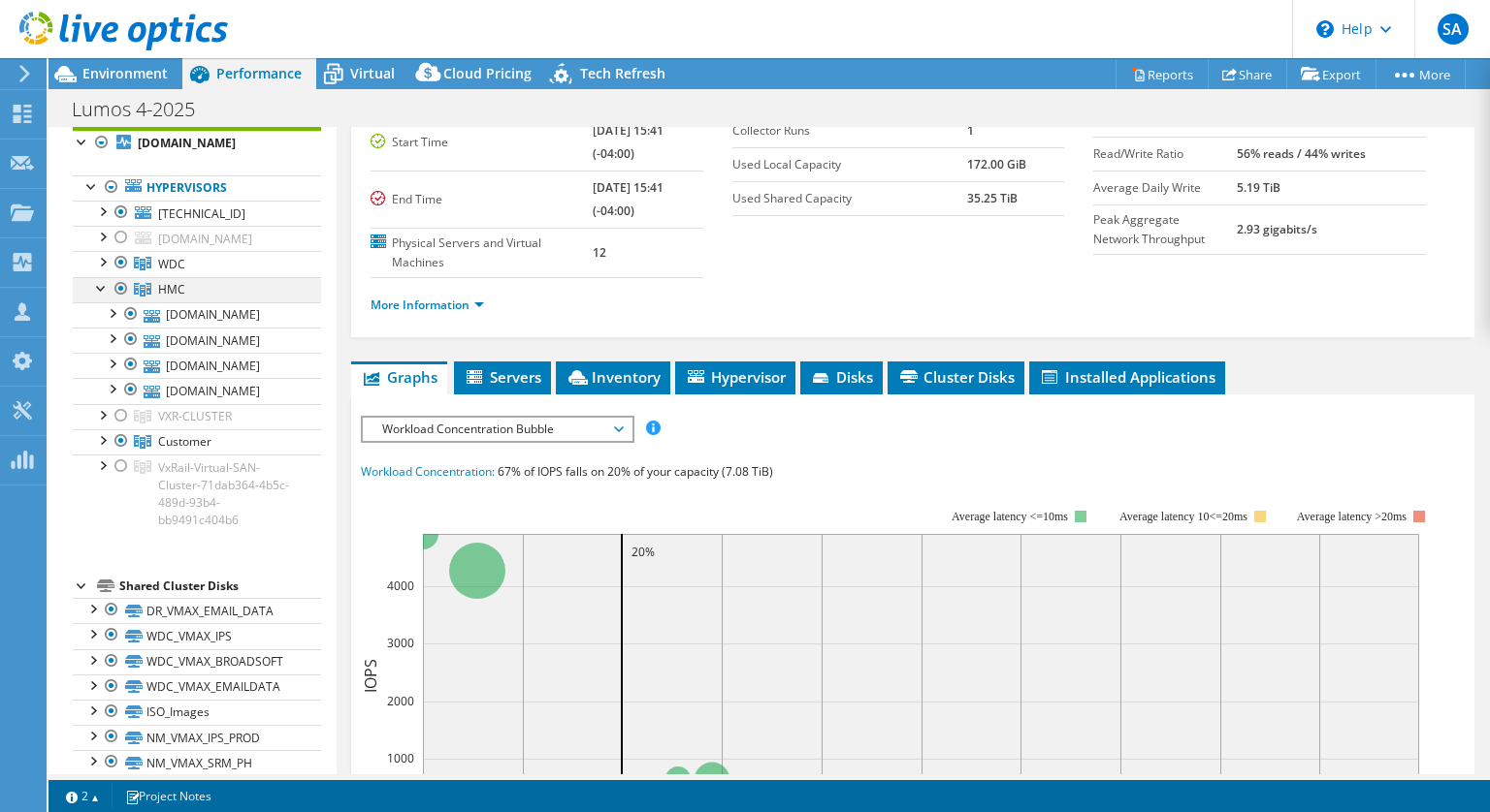
click at [101, 297] on div at bounding box center [102, 287] width 20 height 20
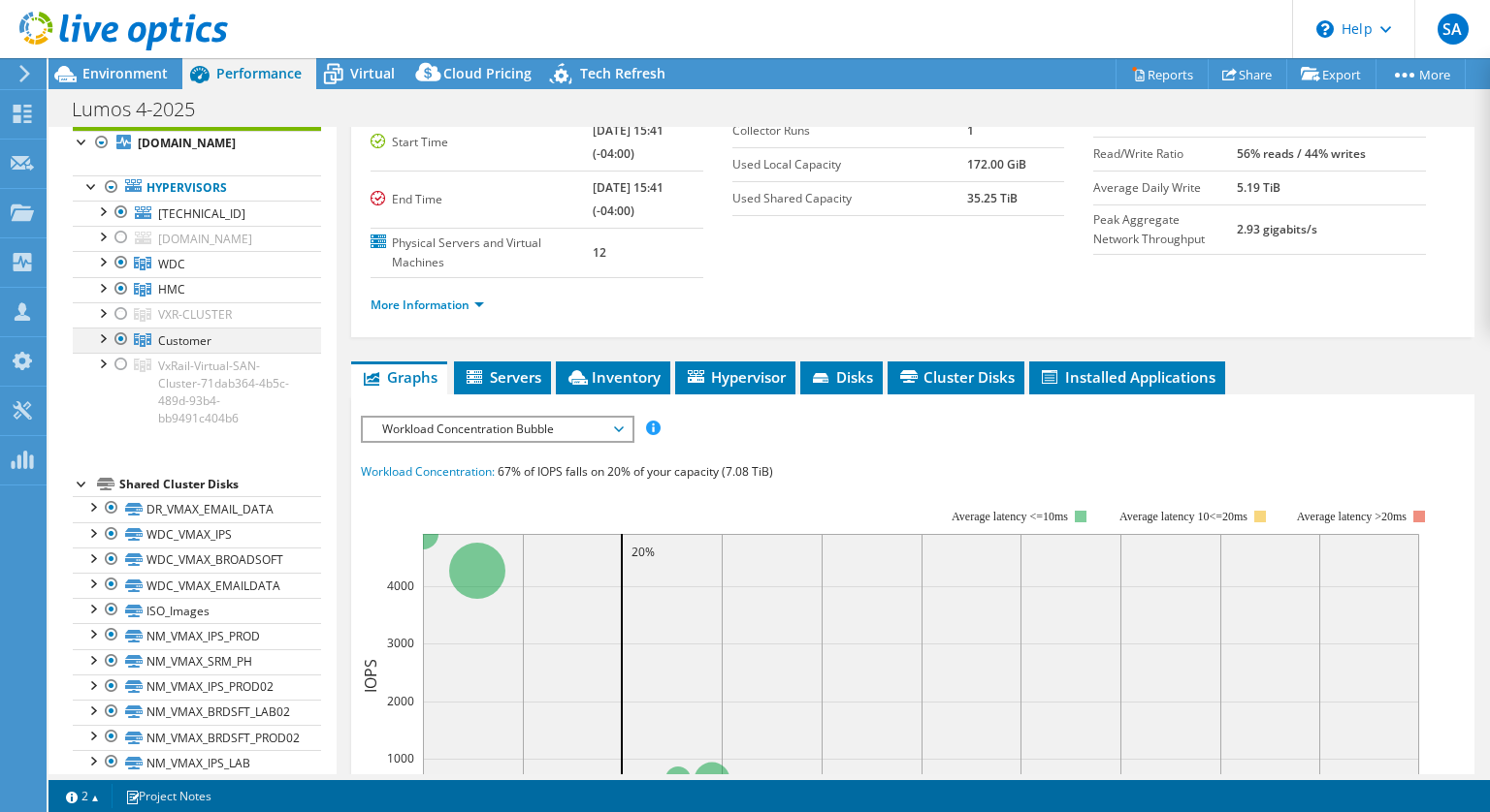
click at [101, 347] on div at bounding box center [102, 338] width 20 height 20
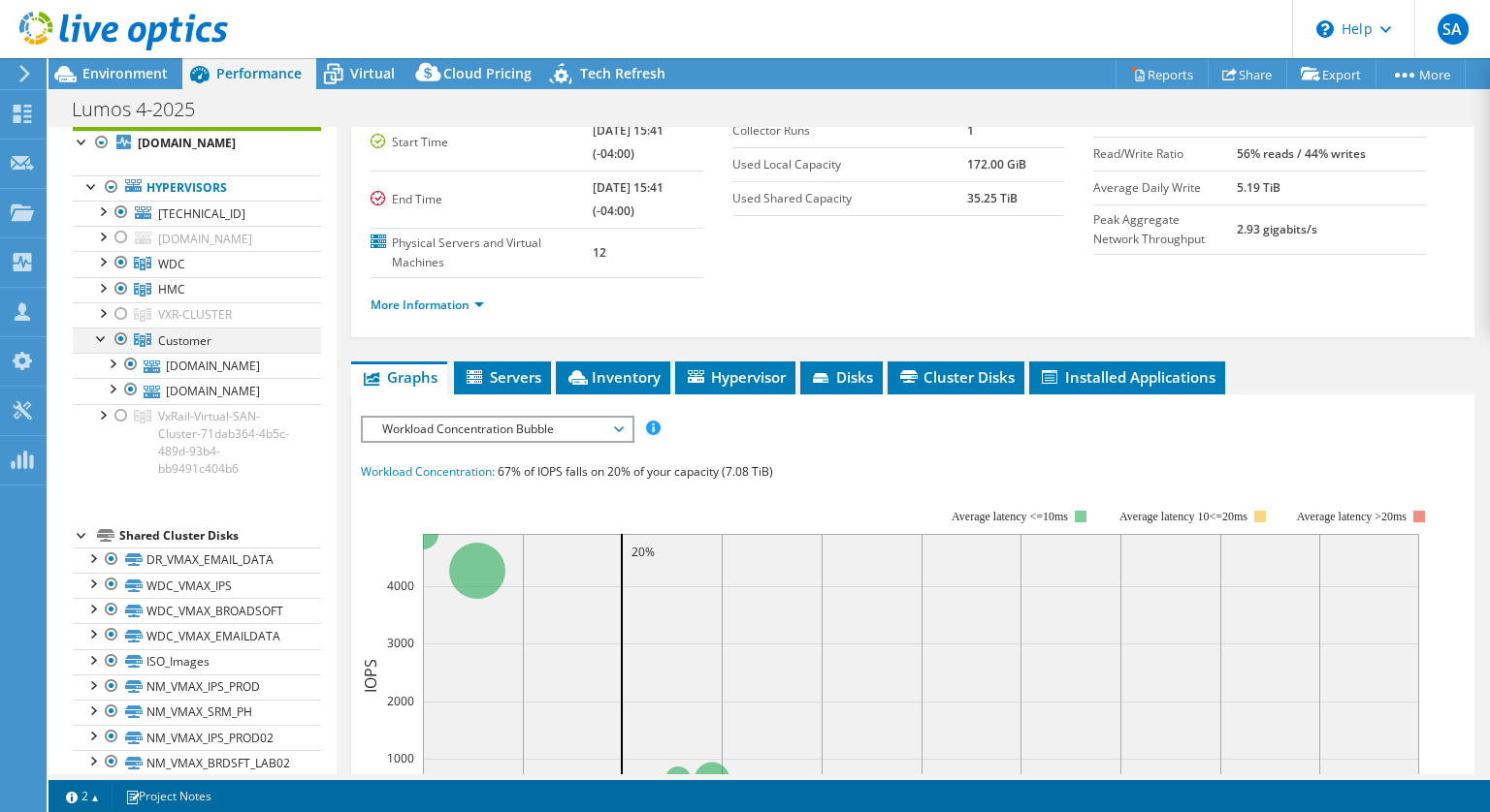
click at [101, 347] on div at bounding box center [102, 338] width 20 height 20
